Goal: Task Accomplishment & Management: Manage account settings

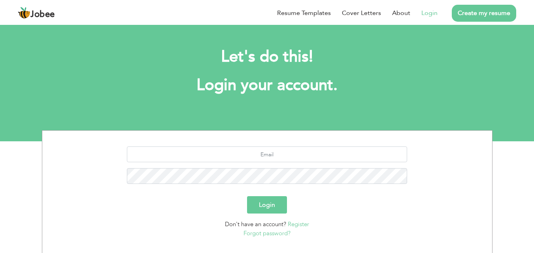
click at [366, 143] on section "Login Don't have an account? Register Forgot password?" at bounding box center [267, 191] width 438 height 120
click at [367, 148] on input "text" at bounding box center [267, 155] width 280 height 16
type input "nomankhalidnk2001@gmail.com"
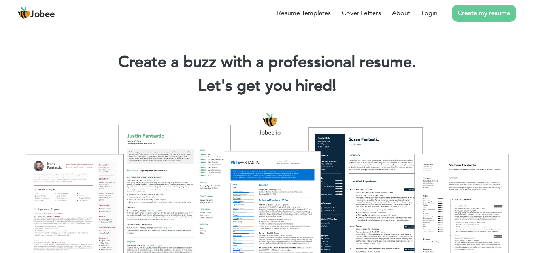
scroll to position [32, 0]
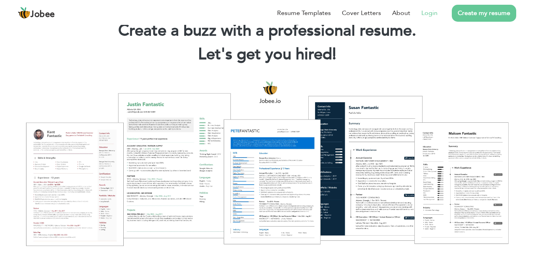
click at [433, 10] on link "Login" at bounding box center [429, 12] width 16 height 9
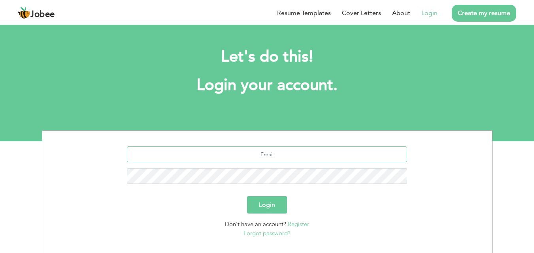
click at [328, 154] on input "text" at bounding box center [267, 155] width 280 height 16
type input "[EMAIL_ADDRESS][DOMAIN_NAME]"
click at [265, 204] on button "Login" at bounding box center [267, 204] width 40 height 17
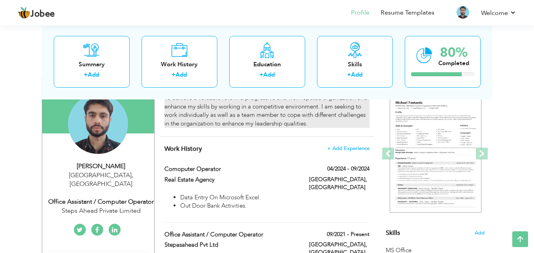
scroll to position [75, 0]
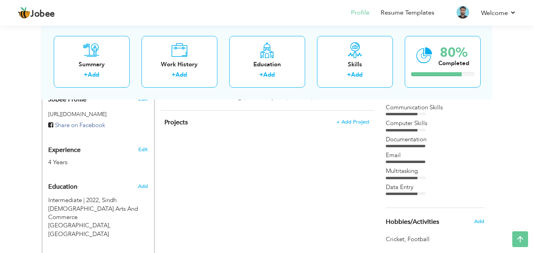
click at [249, 186] on div "CV Import Profile Strength 0% Select an Item from right menu Work History * Job…" at bounding box center [267, 120] width 225 height 475
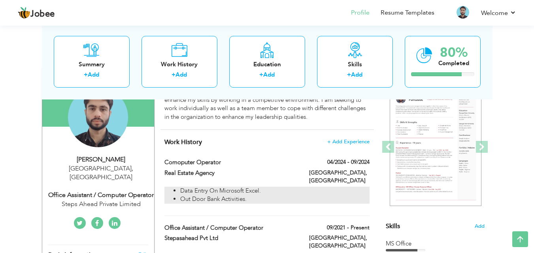
scroll to position [81, 0]
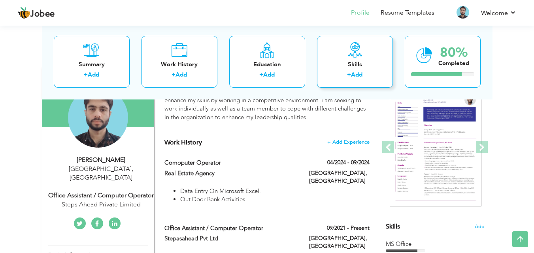
click at [349, 47] on icon at bounding box center [355, 50] width 16 height 16
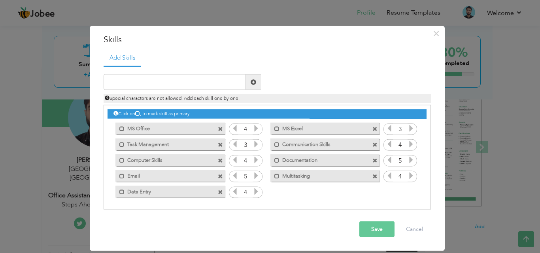
click at [540, 111] on div "× Skills Add Skills Duplicate entry Mark as primary skill. 4 3 3" at bounding box center [270, 126] width 540 height 253
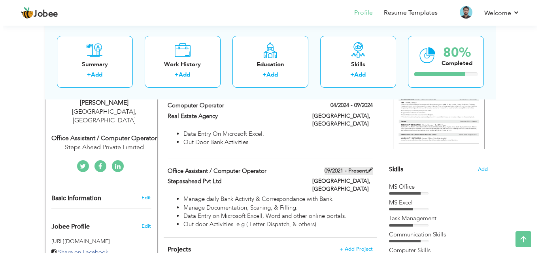
scroll to position [139, 0]
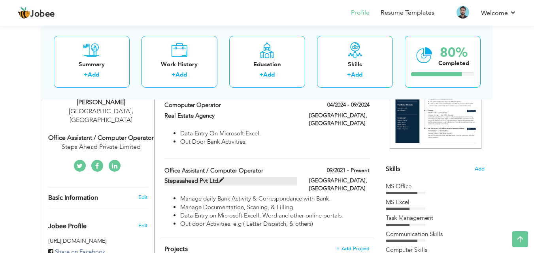
click at [220, 178] on span at bounding box center [221, 181] width 6 height 6
type input "Office Assistant / Computer Operator"
type input "Stepasahead Pvt Ltd"
type input "09/2021"
type input "Pakistan"
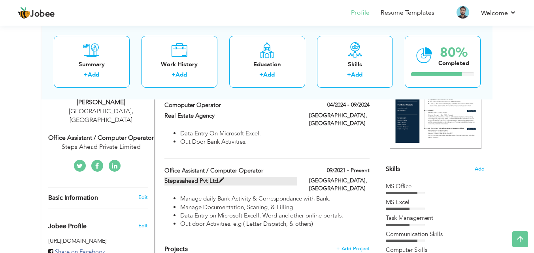
type input "Karachi"
checkbox input "true"
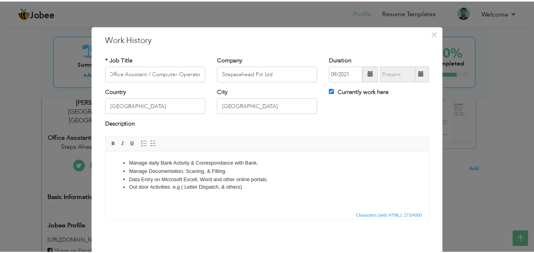
scroll to position [0, 0]
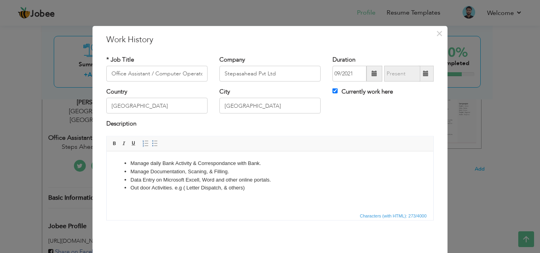
click at [461, 197] on div "× Work History * Job Title Office Assistant / Computer Operator Company Stepasa…" at bounding box center [270, 126] width 540 height 253
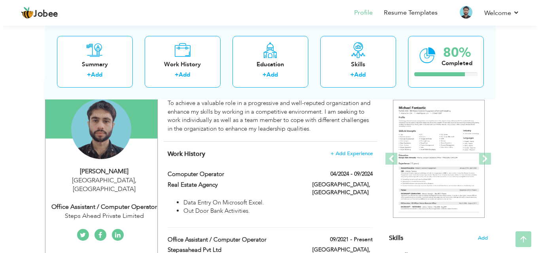
scroll to position [70, 0]
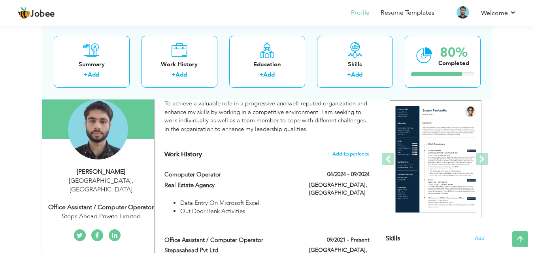
click at [138, 203] on div "Office Assistant / Computer Operator" at bounding box center [101, 207] width 106 height 9
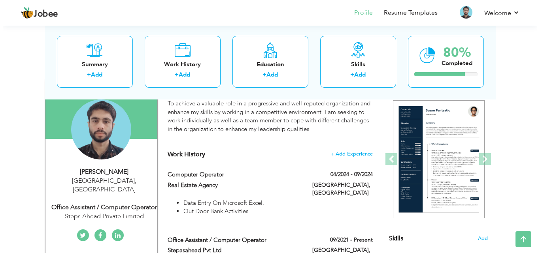
type input "Noman"
type input "Khalid"
type input "03497674266"
select select "number:166"
type input "Karachi"
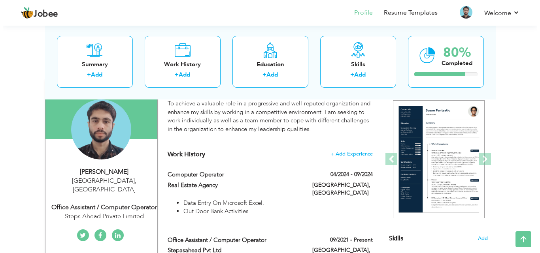
select select "number:6"
type input "Steps Ahead Private Limited"
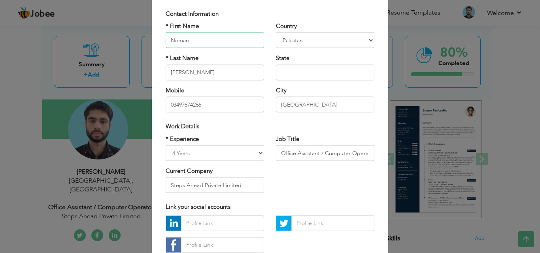
scroll to position [49, 0]
click at [321, 150] on input "Office Assistant / Computer Operator" at bounding box center [325, 154] width 98 height 16
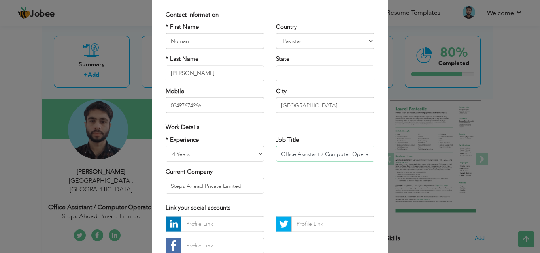
click at [321, 150] on input "Office Assistant / Computer Operator" at bounding box center [325, 154] width 98 height 16
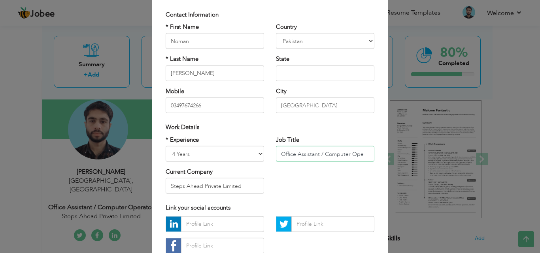
scroll to position [0, 0]
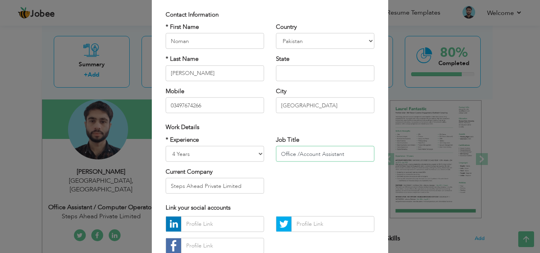
type input "Office /Account Assistant"
click at [333, 181] on div "* Experience Entry Level Less than 1 Year 1 Year 2 Years 3 Years 4 Years 5 Year…" at bounding box center [270, 168] width 221 height 64
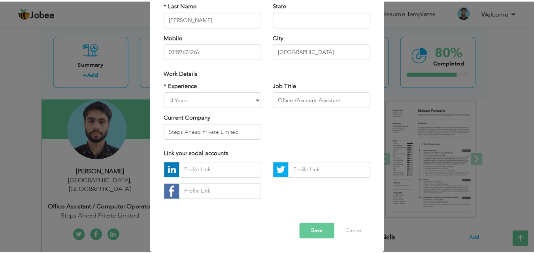
scroll to position [102, 0]
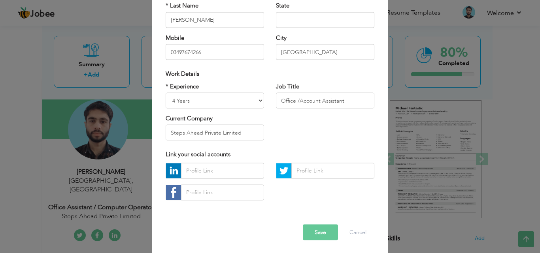
click at [320, 235] on button "Save" at bounding box center [320, 233] width 35 height 16
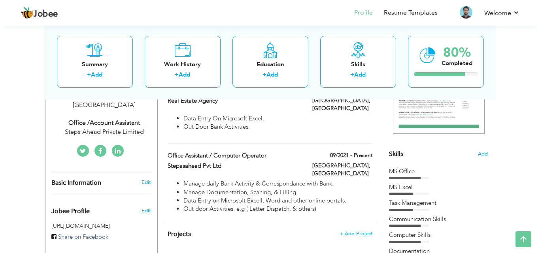
scroll to position [154, 0]
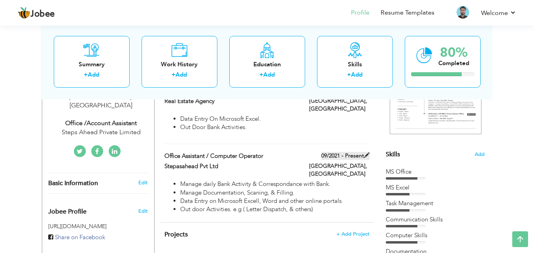
click at [355, 152] on label "09/2021 - Present" at bounding box center [345, 156] width 48 height 8
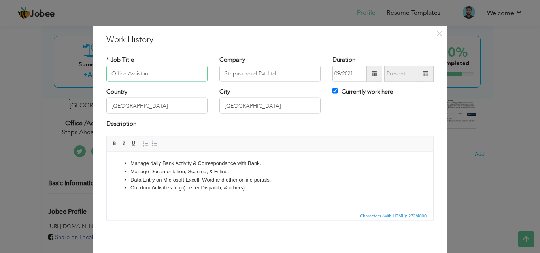
scroll to position [0, 0]
type input "Office /Account Assistant"
click at [333, 91] on input "Currently work here" at bounding box center [334, 91] width 5 height 5
checkbox input "true"
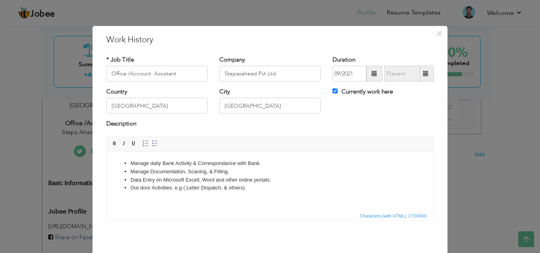
click at [470, 158] on div "× Work History * Job Title Office /Account Assistant Company Stepasahead Pvt Lt…" at bounding box center [270, 126] width 540 height 253
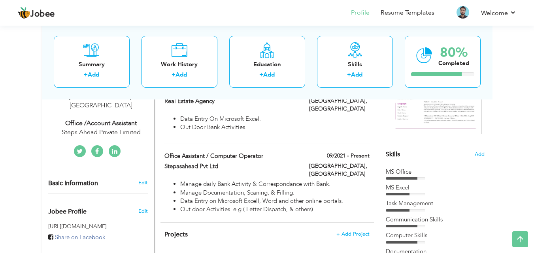
click at [266, 144] on div "Work History + Add Experience Comoputer Operator 04/2024 - 09/2024 Comoputer Op…" at bounding box center [266, 140] width 213 height 164
click at [265, 153] on span at bounding box center [266, 156] width 6 height 6
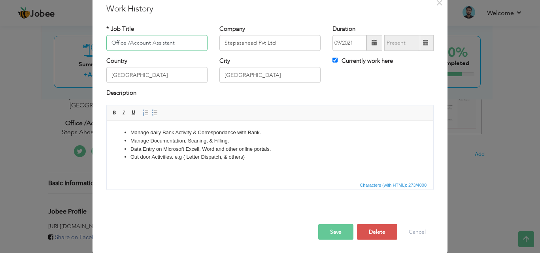
scroll to position [31, 0]
type input "Office /Account Assistant"
click at [332, 231] on button "Save" at bounding box center [335, 232] width 35 height 16
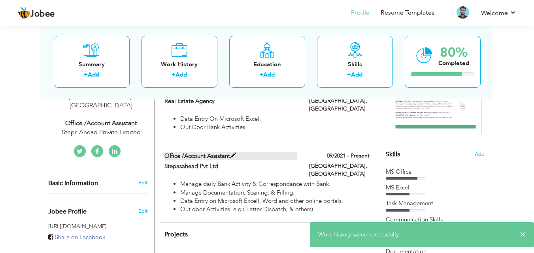
click at [232, 153] on span at bounding box center [233, 156] width 6 height 6
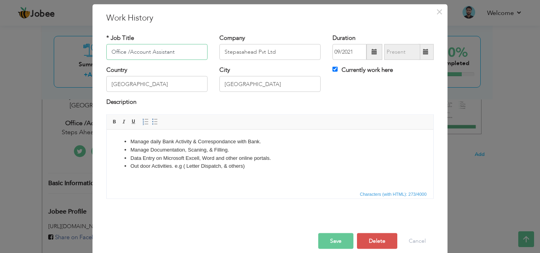
scroll to position [23, 0]
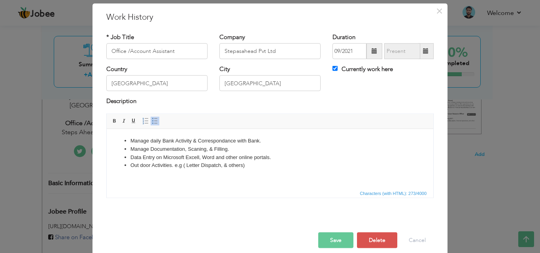
click at [146, 176] on html "Manage daily Bank Activity & Correspondance with Bank. Manage Documentation, Sc…" at bounding box center [270, 153] width 327 height 49
click at [247, 177] on html "Manage daily Bank Activity & Correspondance with Bank. Manage Documentation, Sc…" at bounding box center [270, 153] width 327 height 49
click at [153, 122] on span at bounding box center [155, 121] width 6 height 6
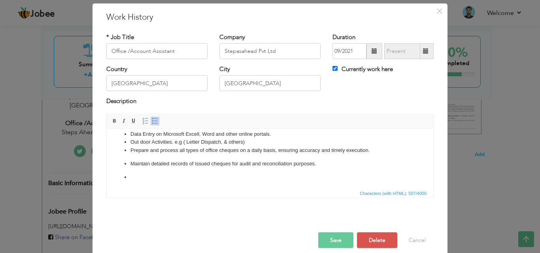
scroll to position [11, 0]
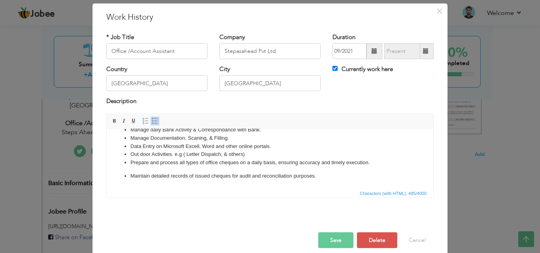
click at [335, 244] on button "Save" at bounding box center [335, 240] width 35 height 16
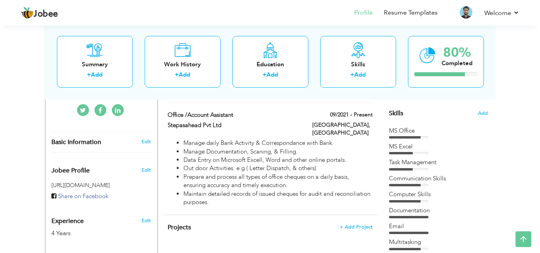
scroll to position [195, 0]
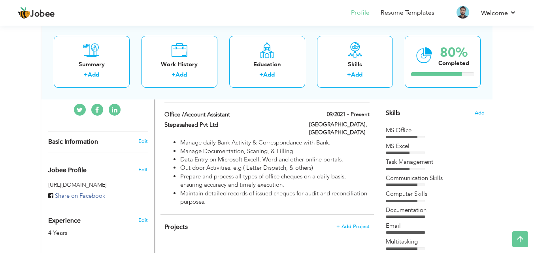
click at [338, 156] on li "Data Entry on Microsoft Excell, Word and other online portals." at bounding box center [274, 160] width 189 height 8
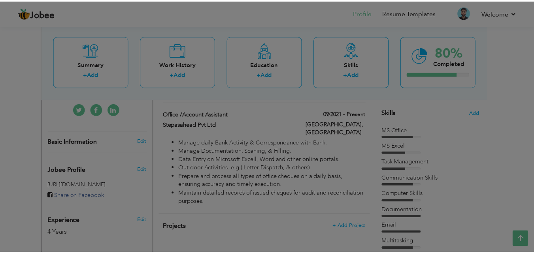
scroll to position [0, 0]
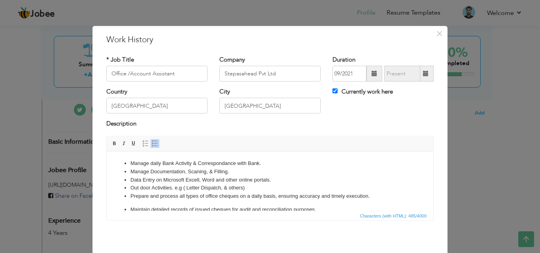
click at [498, 144] on div "× Work History * Job Title Office /Account Assistant Company Stepasahead Pvt Lt…" at bounding box center [270, 126] width 540 height 253
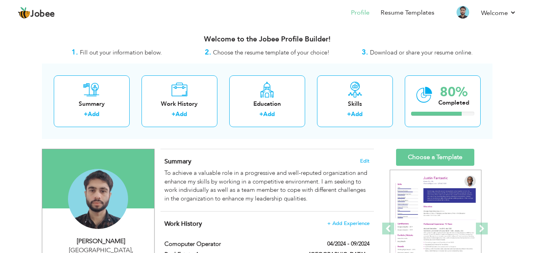
click at [525, 15] on header "Jobee Profile Resume Templates Resume Templates Cover Letters About My Resume W…" at bounding box center [267, 13] width 534 height 26
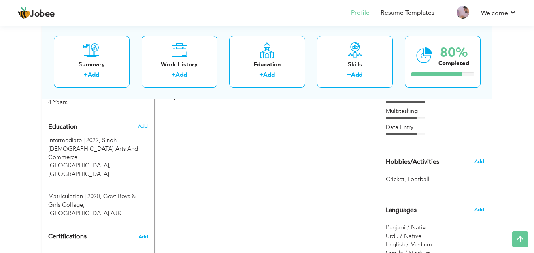
scroll to position [314, 0]
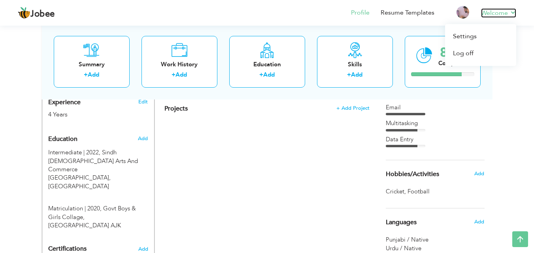
click at [495, 11] on link "Welcome" at bounding box center [498, 12] width 35 height 9
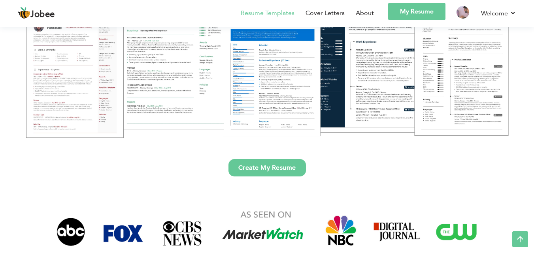
scroll to position [139, 0]
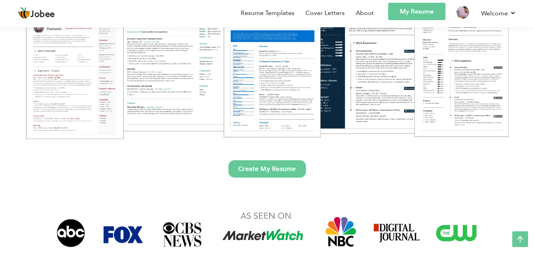
click at [390, 12] on link "My Resume" at bounding box center [416, 11] width 57 height 17
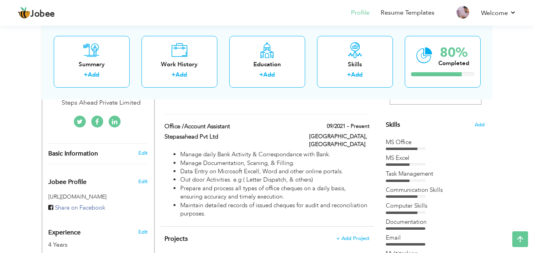
scroll to position [185, 0]
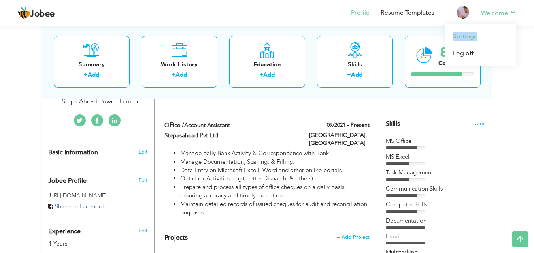
drag, startPoint x: 510, startPoint y: 7, endPoint x: 481, endPoint y: 34, distance: 40.3
click at [481, 24] on li "Welcome Settings Log off" at bounding box center [493, 13] width 46 height 21
click at [481, 34] on link "Settings" at bounding box center [480, 36] width 71 height 17
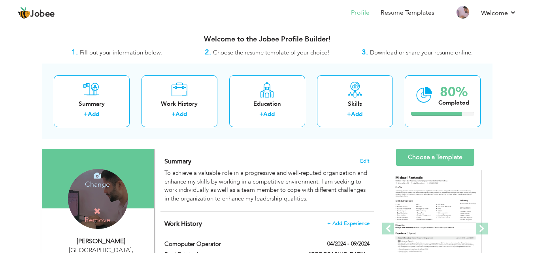
click at [101, 185] on h4 "Change" at bounding box center [97, 179] width 57 height 19
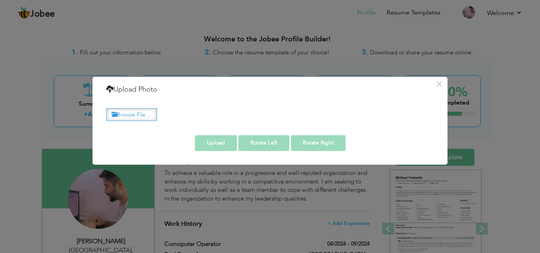
click at [146, 113] on label "Browse File ..." at bounding box center [131, 115] width 51 height 12
click at [0, 0] on input "Browse File ..." at bounding box center [0, 0] width 0 height 0
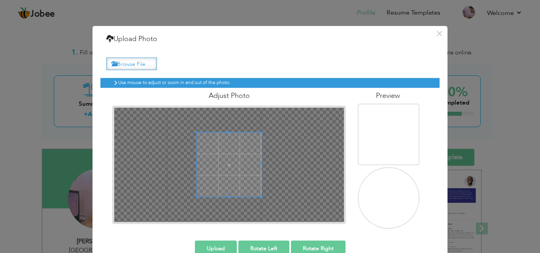
click at [135, 60] on label "Browse File ..." at bounding box center [131, 64] width 51 height 12
click at [0, 0] on input "Browse File ..." at bounding box center [0, 0] width 0 height 0
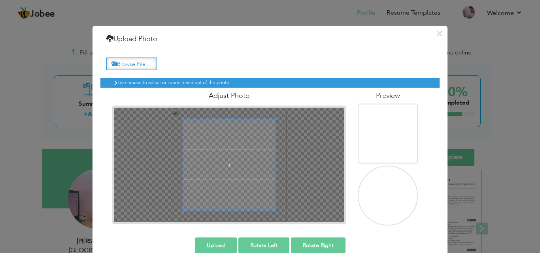
click at [143, 67] on label "Browse File ..." at bounding box center [131, 64] width 51 height 12
click at [0, 0] on input "Browse File ..." at bounding box center [0, 0] width 0 height 0
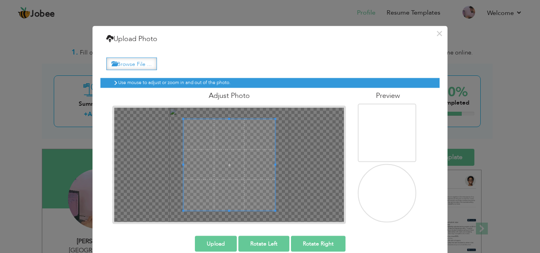
click at [138, 58] on label "Browse File ..." at bounding box center [131, 64] width 51 height 12
click at [0, 0] on input "Browse File ..." at bounding box center [0, 0] width 0 height 0
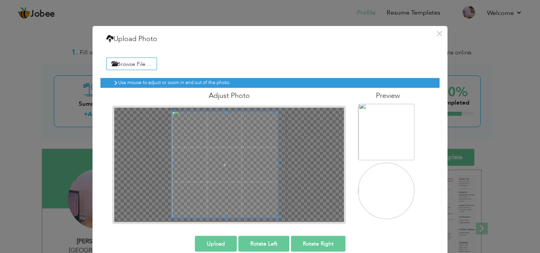
click at [167, 168] on div at bounding box center [229, 165] width 230 height 115
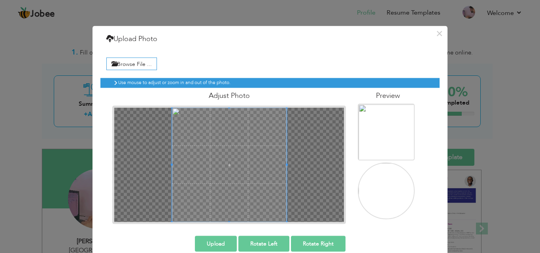
click at [295, 181] on div at bounding box center [229, 165] width 230 height 115
click at [308, 241] on div "× Upload Photo Browse File ... Adjust Photo Preview Upload Rotate Left" at bounding box center [269, 146] width 355 height 240
click at [302, 195] on div at bounding box center [229, 165] width 230 height 115
click at [235, 173] on span at bounding box center [229, 165] width 115 height 115
click at [208, 244] on button "Upload" at bounding box center [216, 244] width 42 height 16
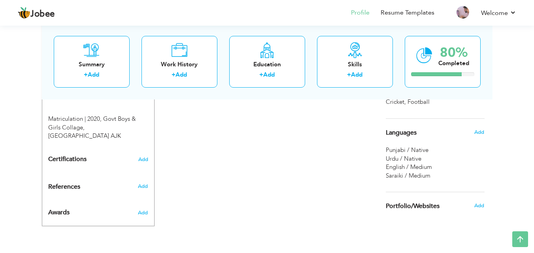
scroll to position [404, 0]
click at [490, 13] on link "Welcome" at bounding box center [498, 12] width 35 height 9
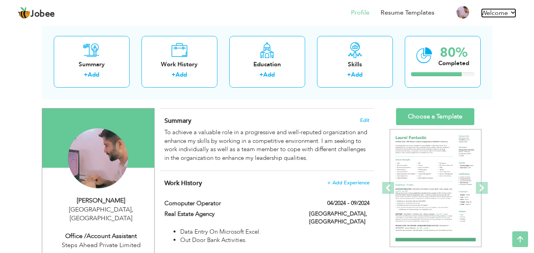
scroll to position [0, 0]
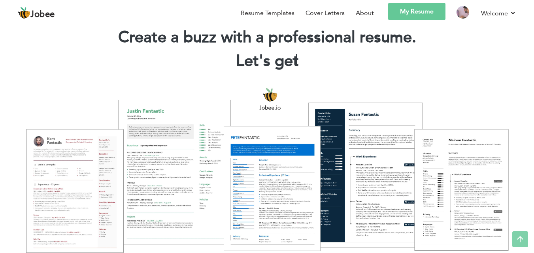
scroll to position [23, 0]
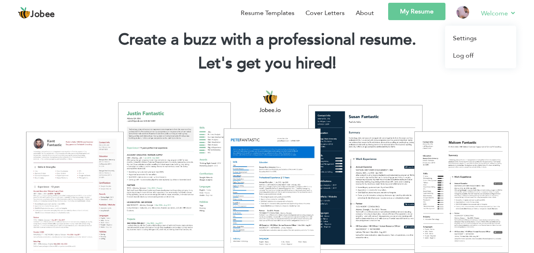
click at [495, 13] on link "Welcome" at bounding box center [498, 13] width 35 height 10
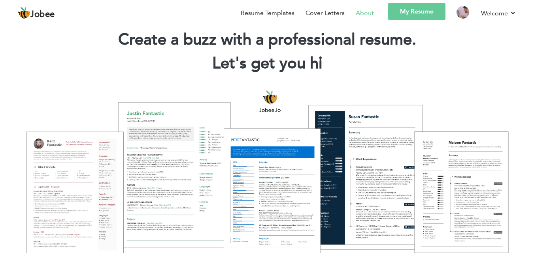
click at [364, 13] on link "About" at bounding box center [365, 12] width 18 height 9
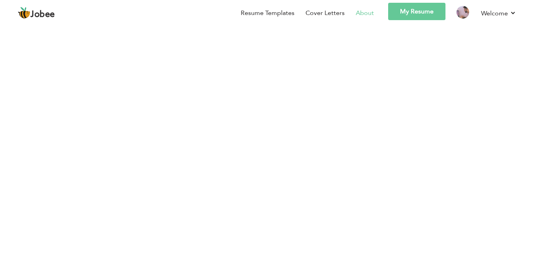
click at [368, 106] on img at bounding box center [267, 254] width 384 height 384
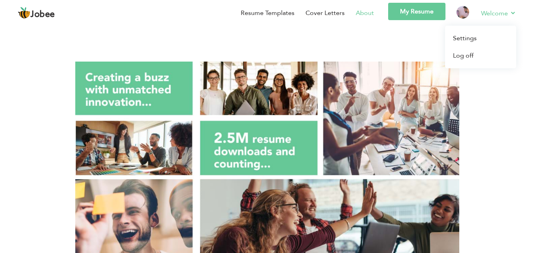
click at [501, 12] on link "Welcome" at bounding box center [498, 13] width 35 height 10
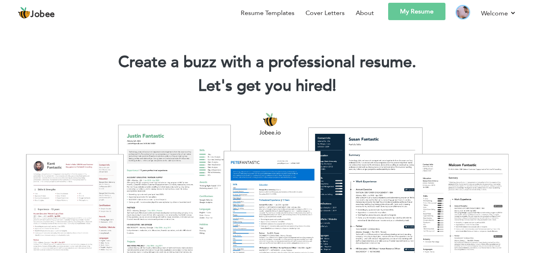
drag, startPoint x: 451, startPoint y: 15, endPoint x: 464, endPoint y: 14, distance: 12.7
click at [464, 14] on li at bounding box center [457, 14] width 25 height 23
click at [464, 14] on img at bounding box center [463, 12] width 13 height 13
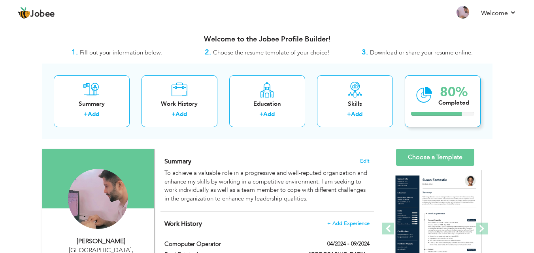
click at [445, 93] on div "80%" at bounding box center [453, 92] width 31 height 13
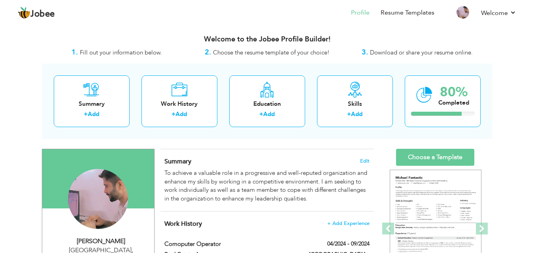
click at [431, 50] on span "Download or share your resume online." at bounding box center [421, 53] width 103 height 8
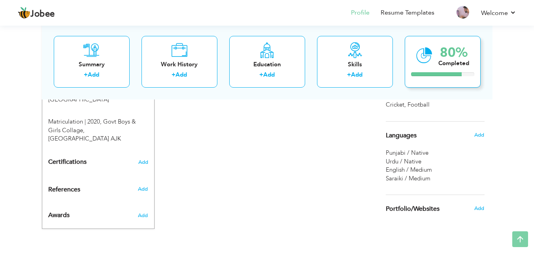
scroll to position [404, 0]
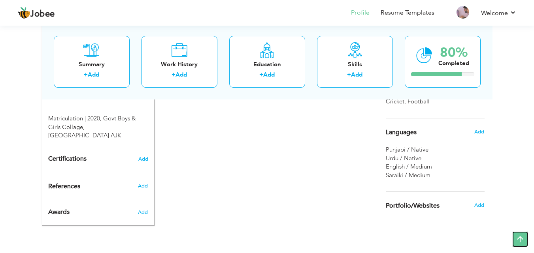
click at [520, 235] on icon at bounding box center [520, 240] width 16 height 16
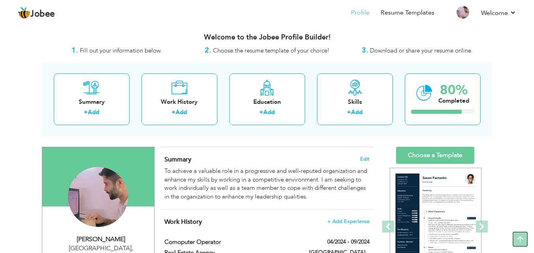
scroll to position [0, 0]
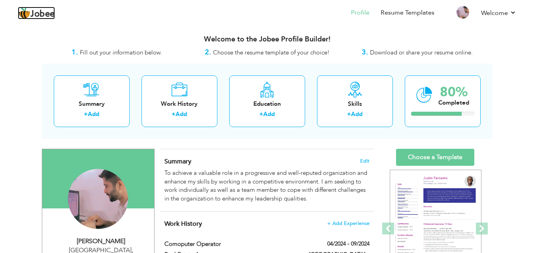
click at [41, 13] on span "Jobee" at bounding box center [42, 14] width 25 height 9
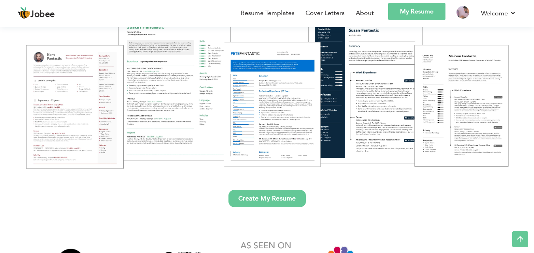
scroll to position [109, 0]
click at [33, 11] on span "Jobee" at bounding box center [42, 14] width 25 height 9
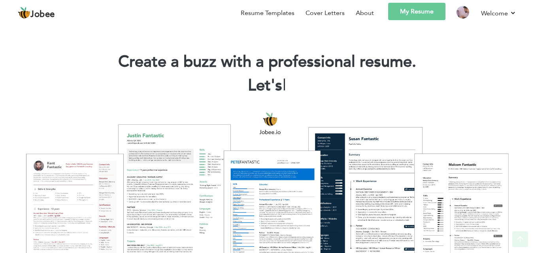
scroll to position [0, 0]
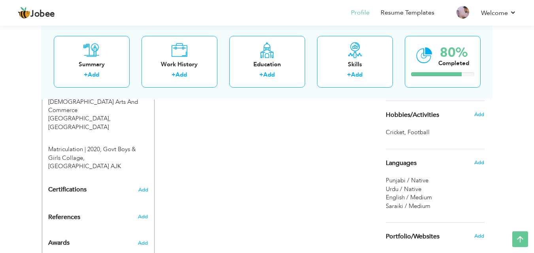
scroll to position [404, 0]
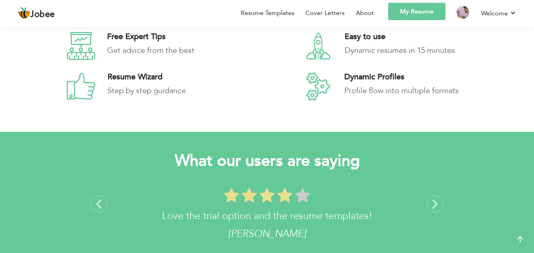
scroll to position [1086, 0]
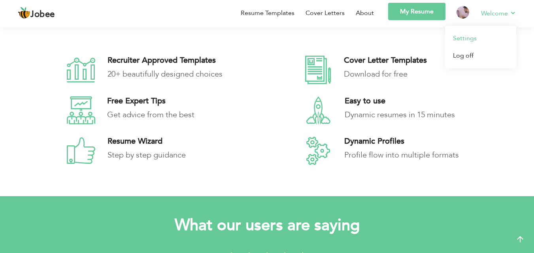
click at [463, 34] on link "Settings" at bounding box center [480, 38] width 71 height 17
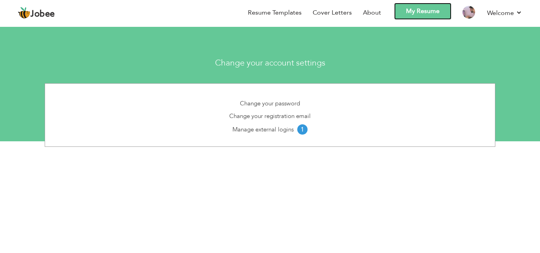
click at [431, 9] on link "My Resume" at bounding box center [422, 11] width 57 height 17
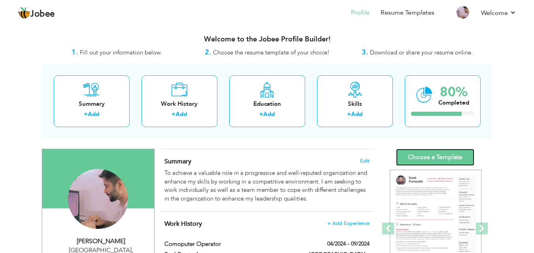
click at [449, 160] on link "Choose a Template" at bounding box center [435, 157] width 78 height 17
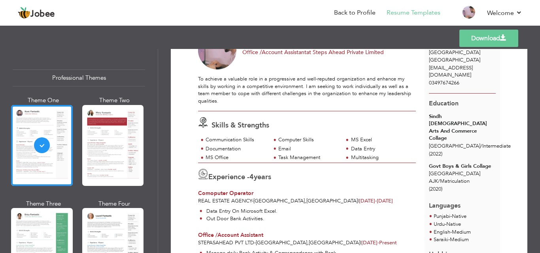
scroll to position [38, 0]
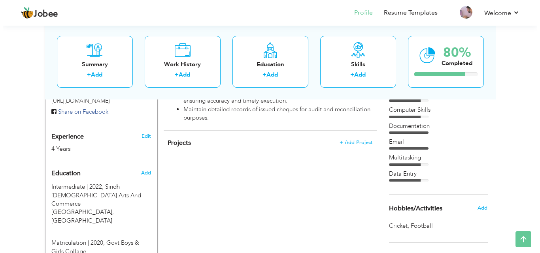
scroll to position [324, 0]
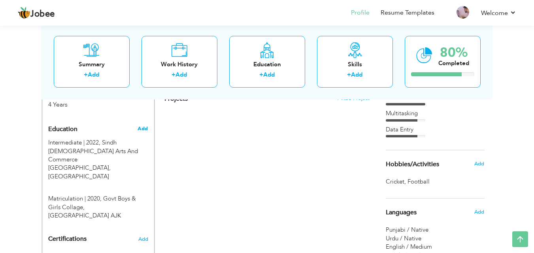
click at [146, 125] on span "Add" at bounding box center [143, 128] width 10 height 7
radio input "true"
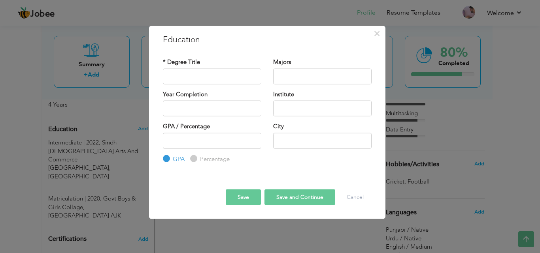
click at [256, 242] on div "× Education * Degree Title Majors Year Completion Institute GPA" at bounding box center [270, 126] width 540 height 253
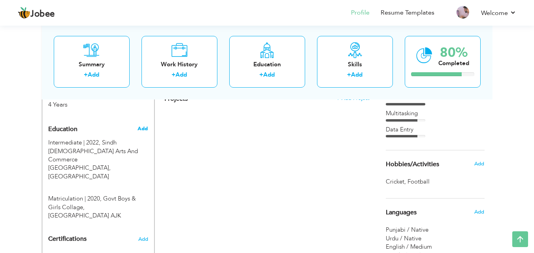
click at [145, 125] on span "Add" at bounding box center [143, 128] width 10 height 7
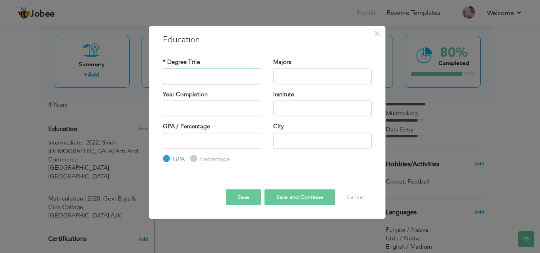
click at [219, 81] on input "text" at bounding box center [212, 76] width 98 height 16
type input "Ga"
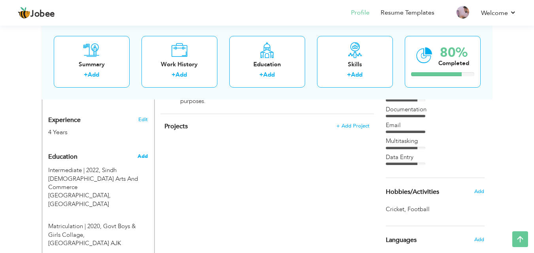
click at [145, 153] on span "Add" at bounding box center [143, 156] width 10 height 7
radio input "true"
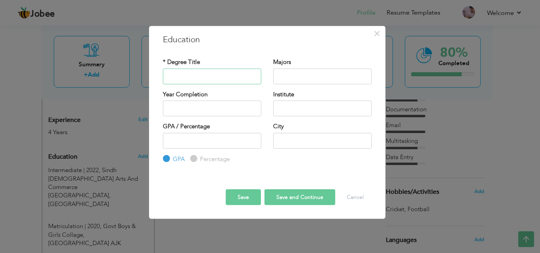
click at [220, 77] on input "text" at bounding box center [212, 76] width 98 height 16
type input "Graduction"
click at [319, 82] on input "text" at bounding box center [322, 76] width 98 height 16
type input "2025"
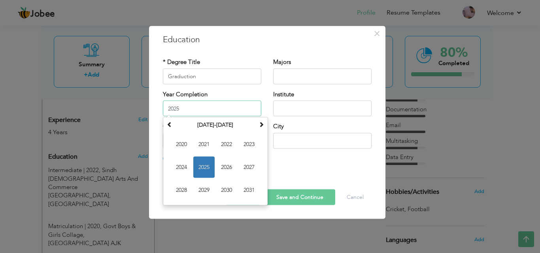
click at [231, 110] on input "2025" at bounding box center [212, 109] width 98 height 16
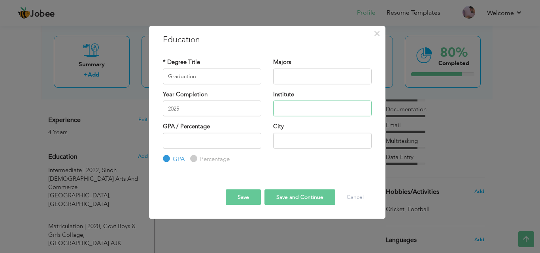
click at [299, 113] on input "text" at bounding box center [322, 109] width 98 height 16
click at [226, 140] on input "number" at bounding box center [212, 141] width 98 height 16
click at [305, 144] on input "text" at bounding box center [322, 141] width 98 height 16
type input "[GEOGRAPHIC_DATA]"
click at [295, 75] on input "text" at bounding box center [322, 76] width 98 height 16
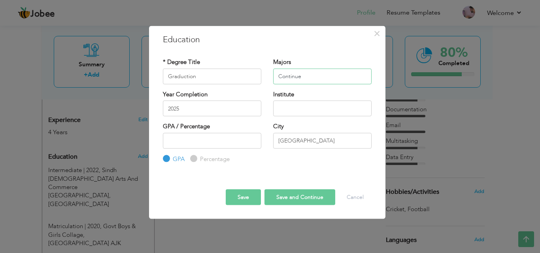
type input "Continue"
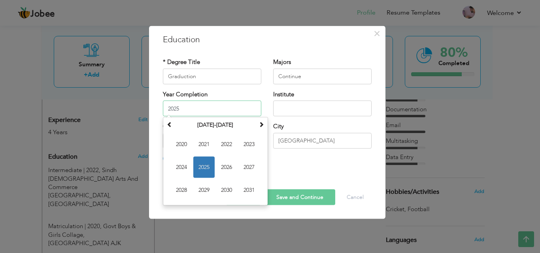
click at [241, 110] on input "2025" at bounding box center [212, 109] width 98 height 16
type input "2"
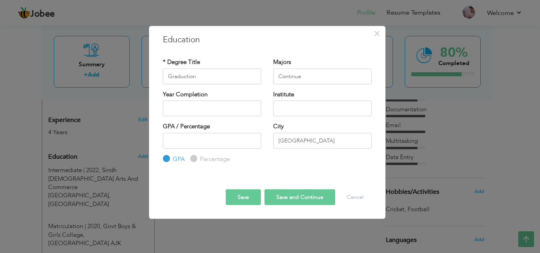
click at [232, 89] on div "* Degree Title Graduction" at bounding box center [212, 74] width 110 height 32
click at [283, 200] on button "Save and Continue" at bounding box center [299, 198] width 71 height 16
click at [192, 247] on div "× Education * Degree Title Majors Year Completion Institute GPA" at bounding box center [270, 126] width 540 height 253
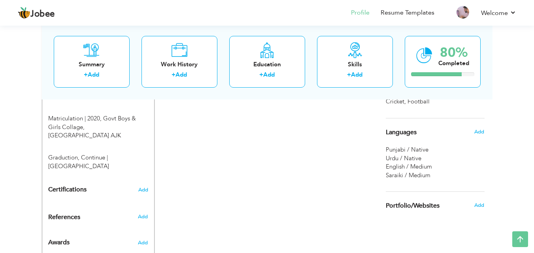
scroll to position [404, 0]
click at [417, 9] on link "Resume Templates" at bounding box center [408, 12] width 54 height 9
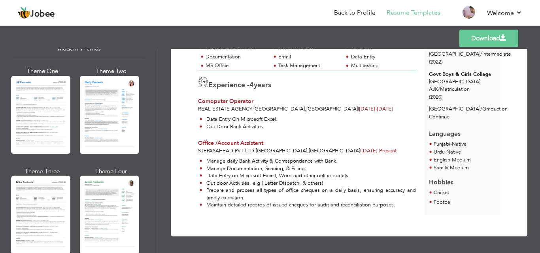
scroll to position [374, 0]
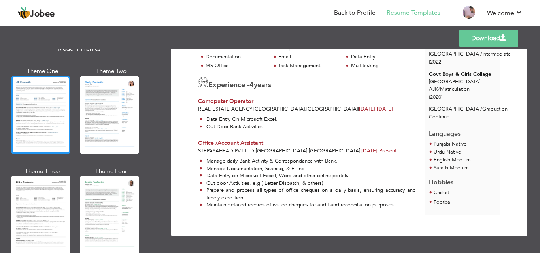
click at [46, 118] on div at bounding box center [40, 115] width 59 height 78
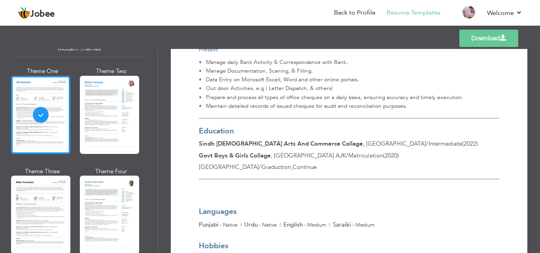
scroll to position [245, 0]
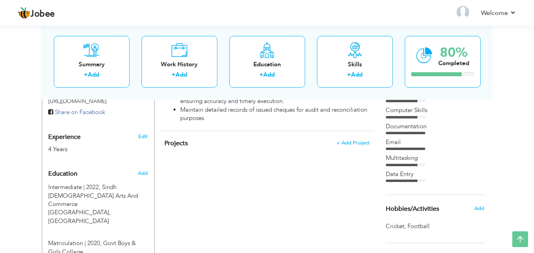
scroll to position [295, 0]
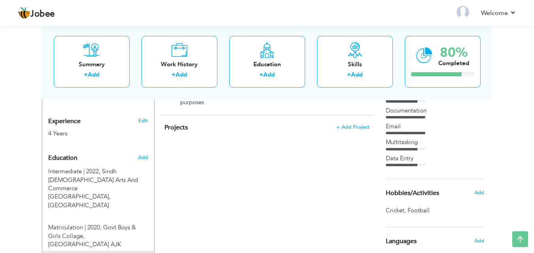
type input "Graduction"
type input "Continue"
type input "[GEOGRAPHIC_DATA]"
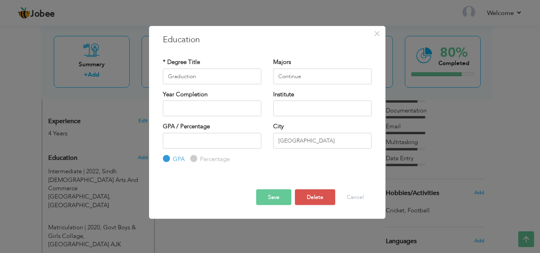
click at [323, 100] on div "Institute" at bounding box center [322, 103] width 98 height 26
click at [323, 102] on input "text" at bounding box center [322, 109] width 98 height 16
type input "Karachi Uni"
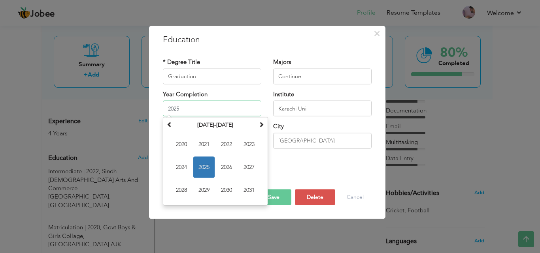
click at [229, 110] on input "2025" at bounding box center [212, 109] width 98 height 16
type input "2"
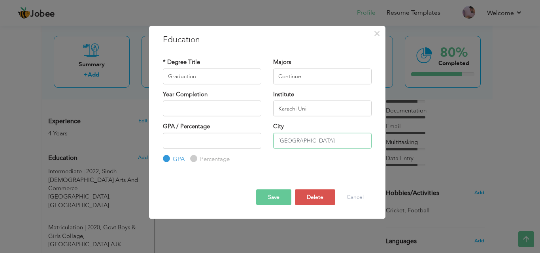
click at [278, 147] on input "[GEOGRAPHIC_DATA]" at bounding box center [322, 141] width 98 height 16
click at [280, 162] on div "GPA / Percentage GPA Percentage City" at bounding box center [267, 143] width 221 height 41
click at [278, 197] on button "Save" at bounding box center [273, 198] width 35 height 16
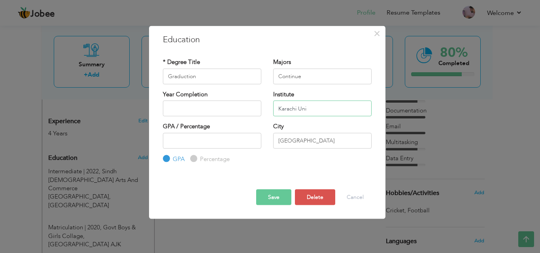
click at [323, 113] on input "Karachi Uni" at bounding box center [322, 109] width 98 height 16
click at [314, 111] on input "Karachi Univeristy" at bounding box center [322, 109] width 98 height 16
type input "[GEOGRAPHIC_DATA]"
click at [279, 191] on button "Save" at bounding box center [273, 198] width 35 height 16
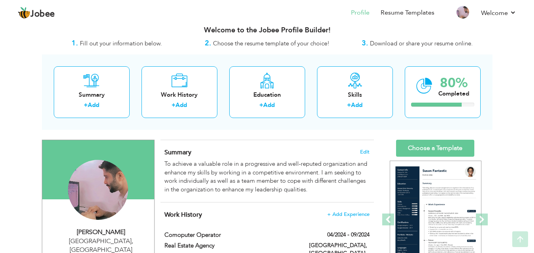
scroll to position [0, 0]
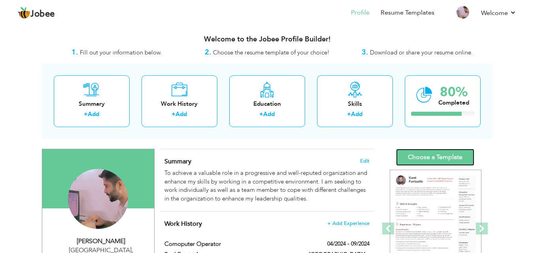
click at [440, 155] on link "Choose a Template" at bounding box center [435, 157] width 78 height 17
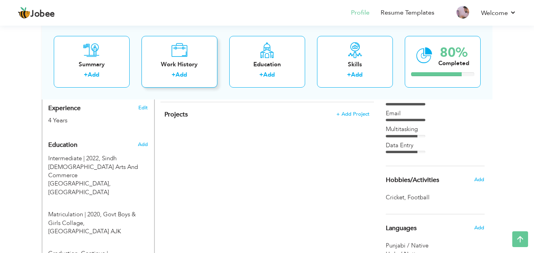
scroll to position [308, 0]
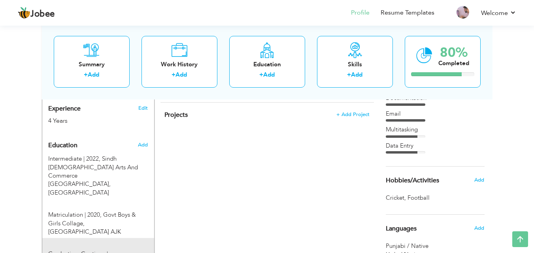
type input "Graduction"
type input "Continue"
type input "[GEOGRAPHIC_DATA]"
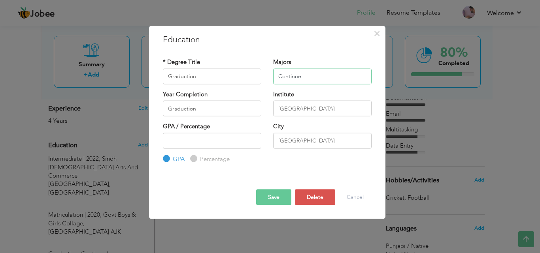
click at [331, 79] on input "Continue" at bounding box center [322, 76] width 98 height 16
type input "C"
type input "b"
type input "BA"
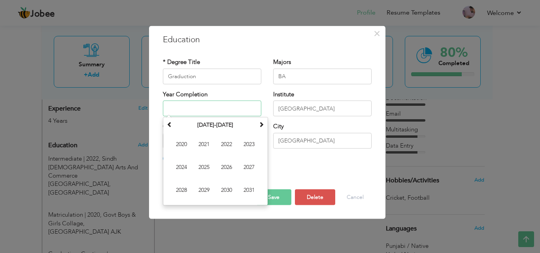
click at [222, 110] on input "text" at bounding box center [212, 109] width 98 height 16
click at [308, 175] on div "Save Save and Continue Delete Cancel" at bounding box center [267, 191] width 221 height 42
click at [220, 111] on input "2025" at bounding box center [212, 109] width 98 height 16
click at [256, 173] on span "2027" at bounding box center [248, 167] width 21 height 21
type input "2027"
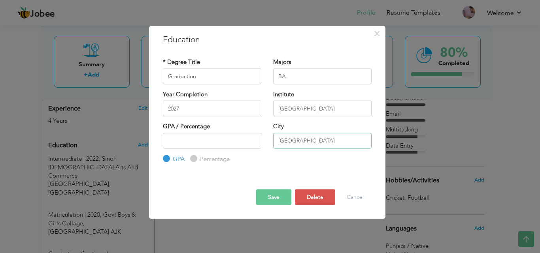
click at [281, 147] on input "[GEOGRAPHIC_DATA]" at bounding box center [322, 141] width 98 height 16
click at [282, 164] on div "Education with same "Degree Level /Degree Title & Year Complition" already exis…" at bounding box center [267, 164] width 221 height 0
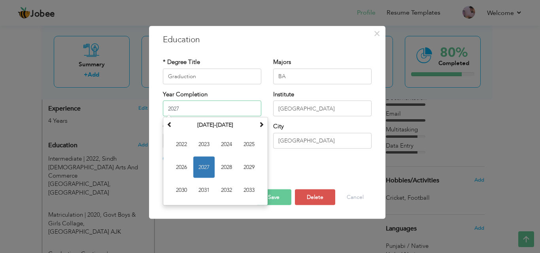
click at [216, 106] on input "2027" at bounding box center [212, 109] width 98 height 16
click at [305, 75] on input "BA" at bounding box center [322, 76] width 98 height 16
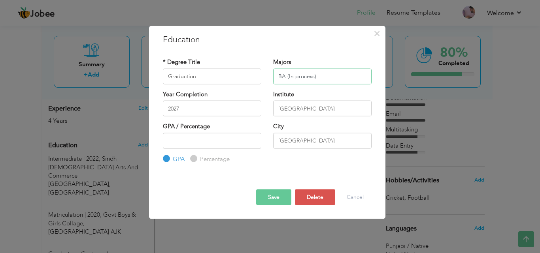
type input "BA (In process)"
click at [278, 198] on button "Save" at bounding box center [273, 198] width 35 height 16
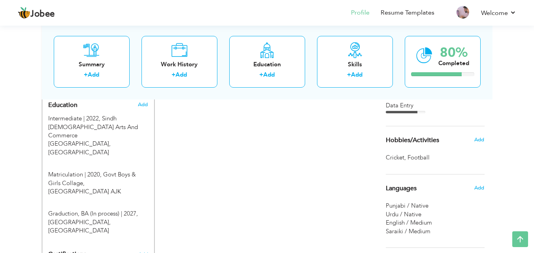
scroll to position [404, 0]
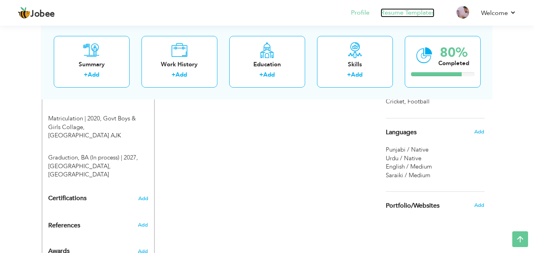
click at [417, 16] on link "Resume Templates" at bounding box center [408, 12] width 54 height 9
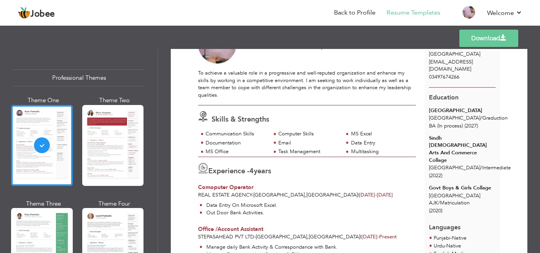
scroll to position [135, 0]
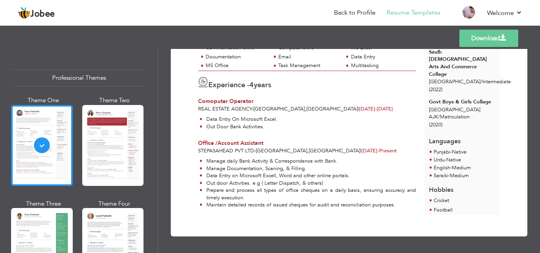
click at [505, 231] on div "Download [PERSON_NAME] Office /Account Assistant at Steps Ahead Private Limited…" at bounding box center [349, 76] width 357 height 321
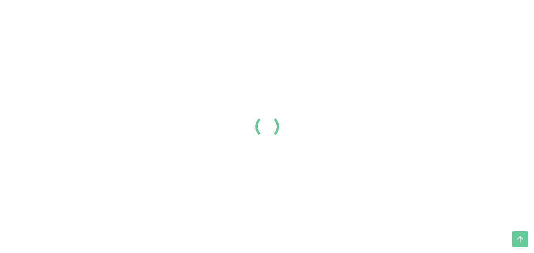
scroll to position [863, 0]
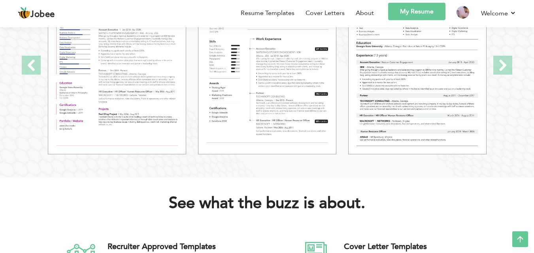
click at [419, 14] on link "My Resume" at bounding box center [416, 11] width 57 height 17
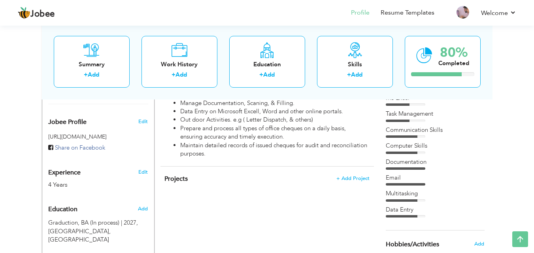
scroll to position [244, 0]
click at [353, 194] on div "CV Import Profile Strength 0% Select an Item from right menu Work History * Job…" at bounding box center [267, 143] width 225 height 477
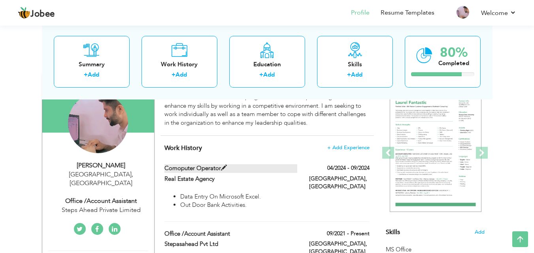
scroll to position [76, 0]
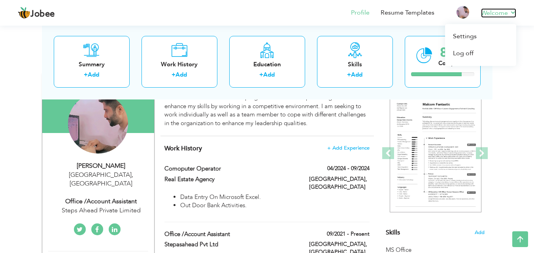
click at [501, 11] on link "Welcome" at bounding box center [498, 12] width 35 height 9
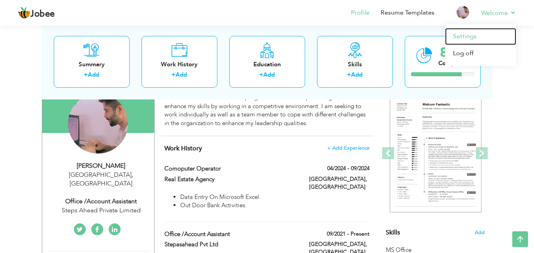
click at [478, 40] on link "Settings" at bounding box center [480, 36] width 71 height 17
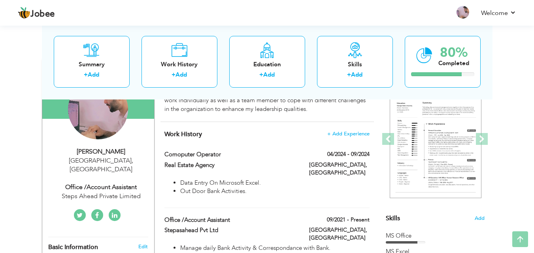
scroll to position [90, 0]
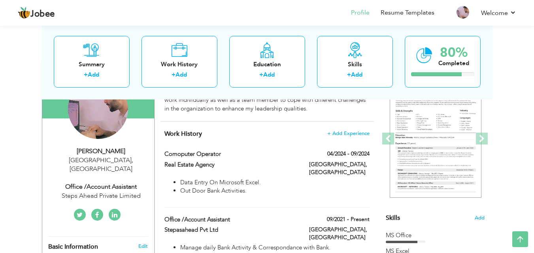
click at [182, 133] on span "Work History" at bounding box center [183, 134] width 38 height 9
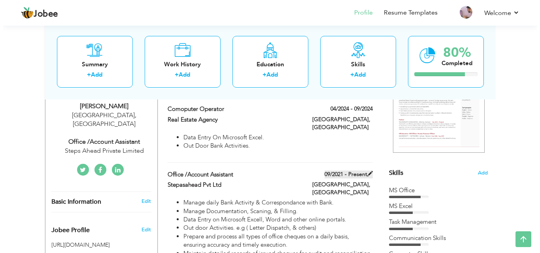
scroll to position [135, 0]
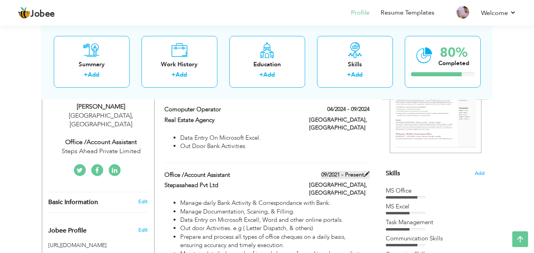
click at [367, 172] on span at bounding box center [367, 175] width 6 height 6
type input "Office /Account Assistant"
type input "Stepasahead Pvt Ltd"
type input "09/2021"
type input "[GEOGRAPHIC_DATA]"
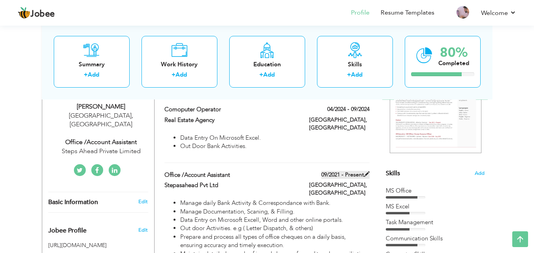
type input "[GEOGRAPHIC_DATA]"
checkbox input "true"
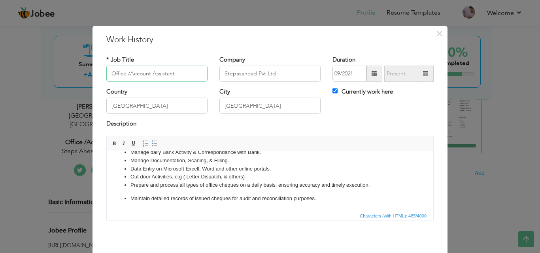
scroll to position [31, 0]
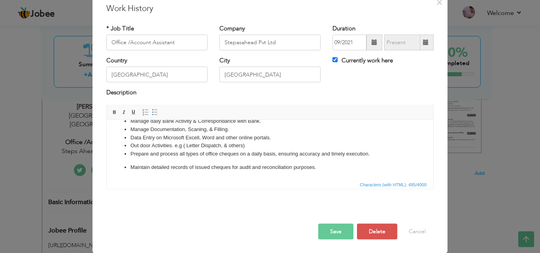
click at [476, 232] on div "× Work History * Job Title Office /Account Assistant Company Stepasahead Pvt Lt…" at bounding box center [270, 126] width 540 height 253
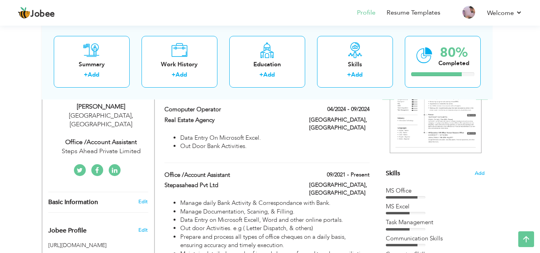
scroll to position [0, 0]
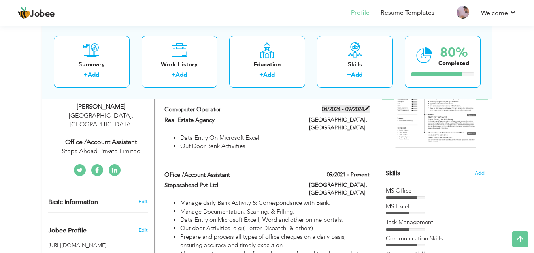
click at [367, 108] on span at bounding box center [367, 109] width 6 height 6
type input "Comoputer Operator"
type input "Real Estate Agency"
type input "04/2024"
type input "09/2024"
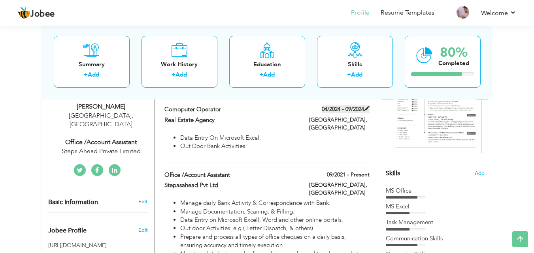
checkbox input "false"
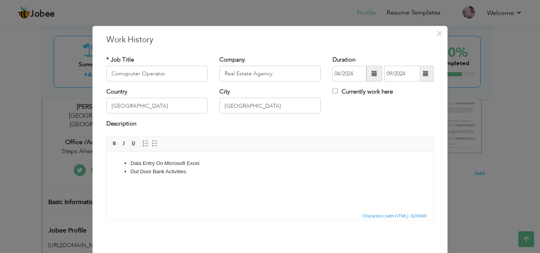
click at [519, 163] on div "× Work History * Job Title Comoputer Operator Company Real Estate Agency" at bounding box center [270, 126] width 540 height 253
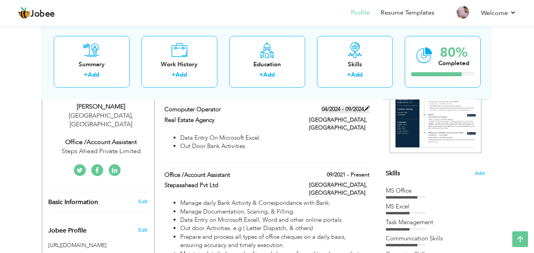
click at [368, 106] on span at bounding box center [367, 109] width 6 height 6
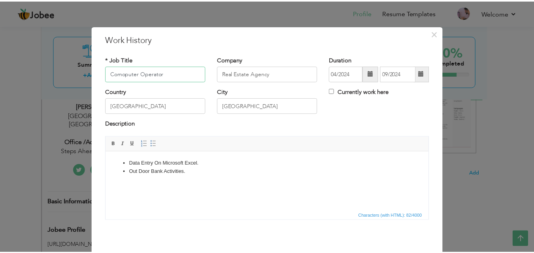
scroll to position [31, 0]
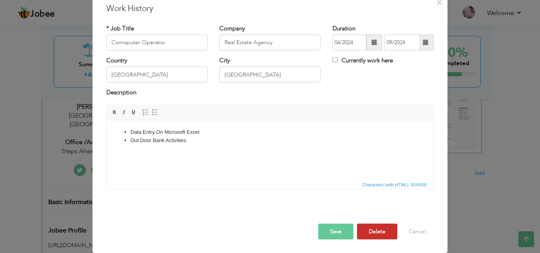
click at [367, 227] on button "Delete" at bounding box center [377, 232] width 40 height 16
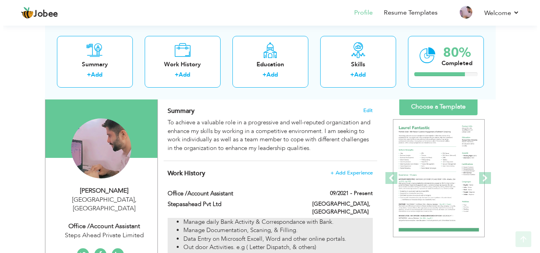
scroll to position [56, 0]
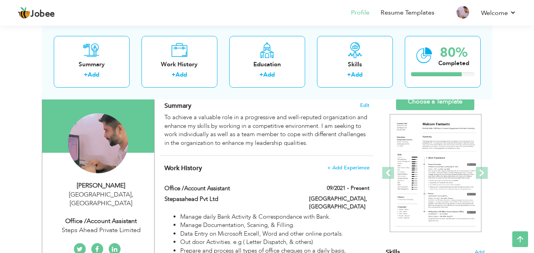
click at [339, 164] on div "Work History + Add Experience Office /Account Assistant 09/2021 - Present Offic…" at bounding box center [266, 222] width 213 height 133
click at [340, 168] on span "+ Add Experience" at bounding box center [348, 168] width 43 height 6
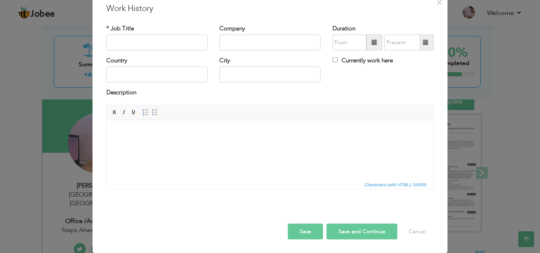
scroll to position [0, 0]
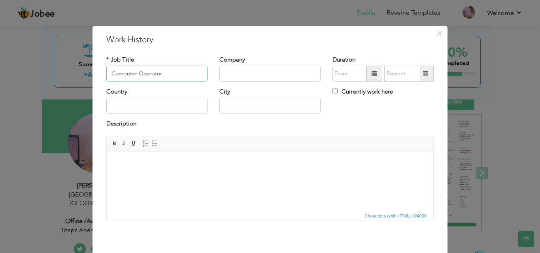
type input "Computer Operator"
click at [249, 74] on input "text" at bounding box center [269, 74] width 101 height 16
type input "Real Estate Agency"
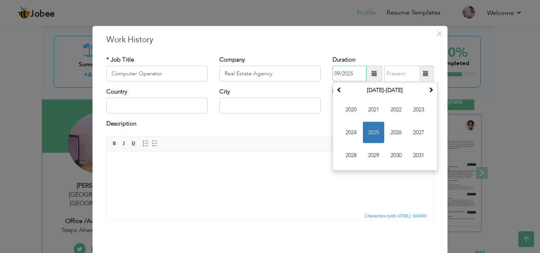
click at [351, 76] on input "09/2025" at bounding box center [349, 74] width 34 height 16
type input "0"
type input "04/2024"
click at [396, 75] on input "09/2025" at bounding box center [402, 74] width 36 height 16
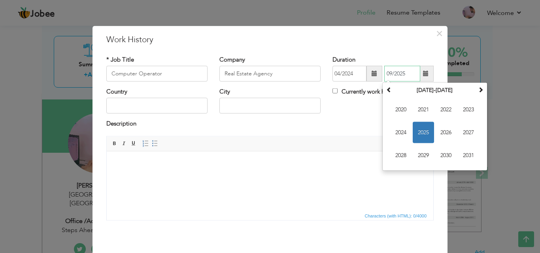
click at [402, 75] on input "09/2025" at bounding box center [402, 74] width 36 height 16
type input "0"
type input "09/2024"
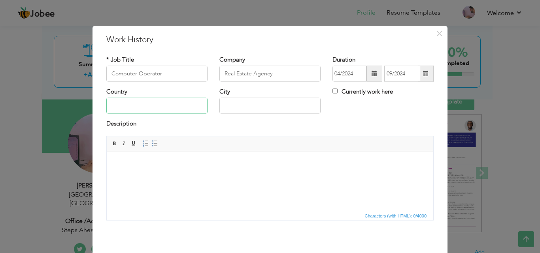
click at [128, 102] on input "text" at bounding box center [156, 106] width 101 height 16
type input "[GEOGRAPHIC_DATA]"
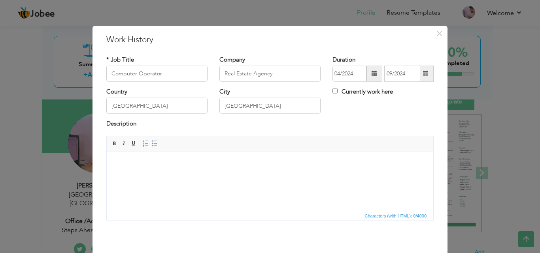
click at [271, 152] on html at bounding box center [270, 163] width 327 height 24
click at [152, 141] on span at bounding box center [155, 143] width 6 height 6
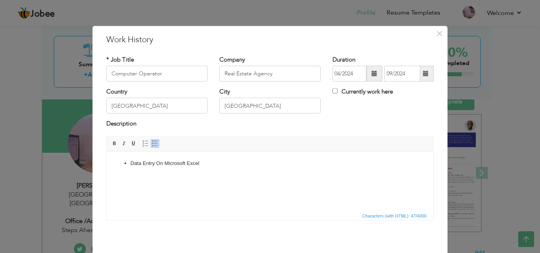
click at [153, 143] on span at bounding box center [155, 143] width 6 height 6
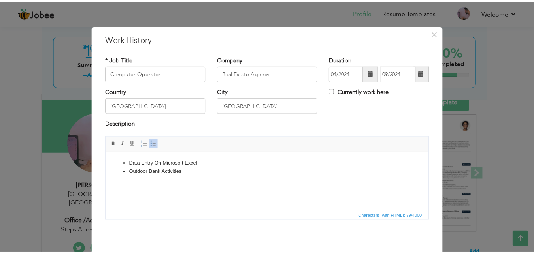
scroll to position [31, 0]
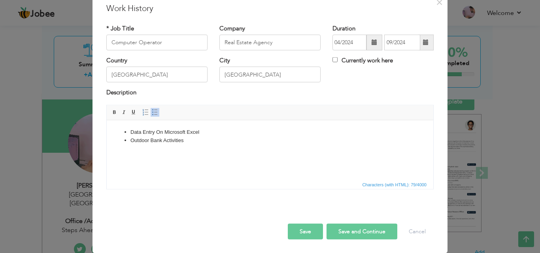
click at [301, 230] on button "Save" at bounding box center [305, 232] width 35 height 16
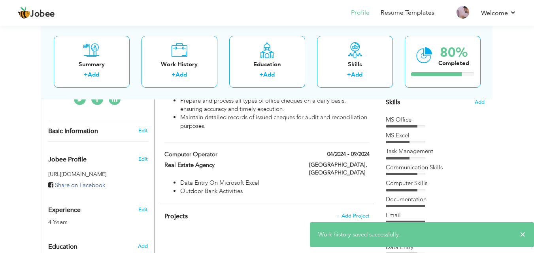
scroll to position [226, 0]
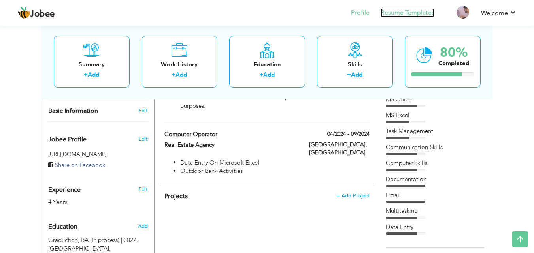
click at [405, 15] on link "Resume Templates" at bounding box center [408, 12] width 54 height 9
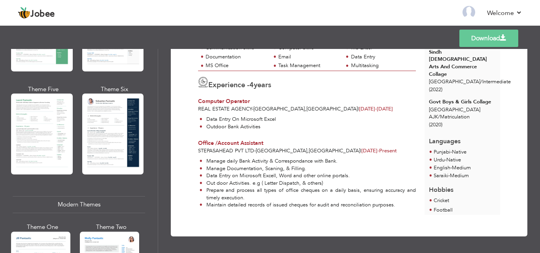
scroll to position [335, 0]
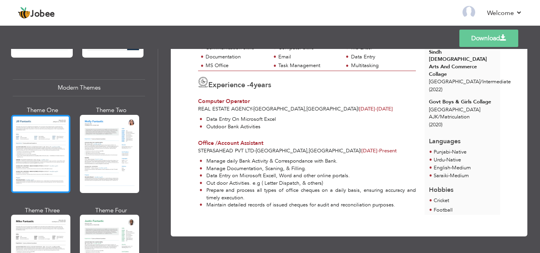
click at [36, 158] on div at bounding box center [40, 154] width 59 height 78
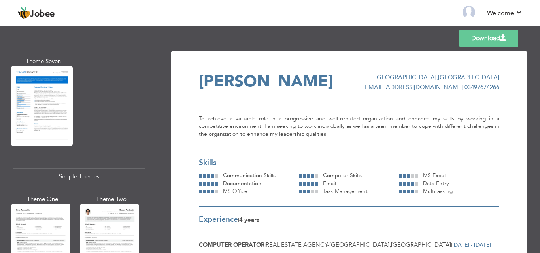
scroll to position [1279, 0]
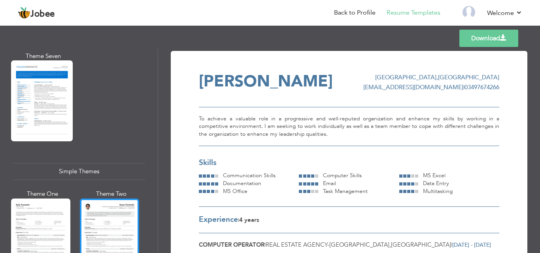
click at [106, 227] on div at bounding box center [109, 238] width 59 height 78
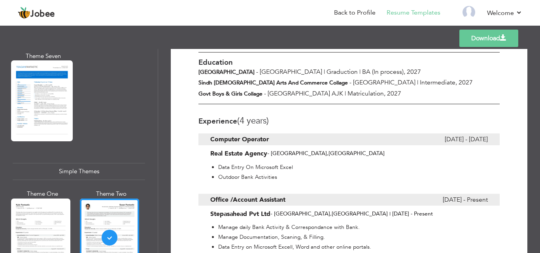
scroll to position [182, 0]
click at [424, 89] on div "Govt Boys & Girls Collage - [GEOGRAPHIC_DATA] AJK | Matriculation , 2027" at bounding box center [349, 93] width 313 height 9
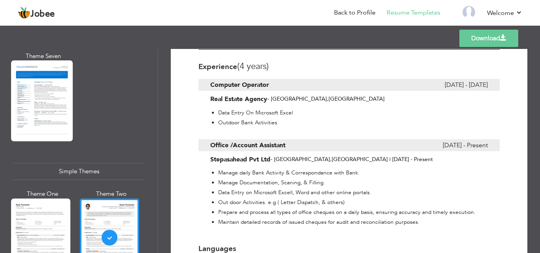
scroll to position [204, 0]
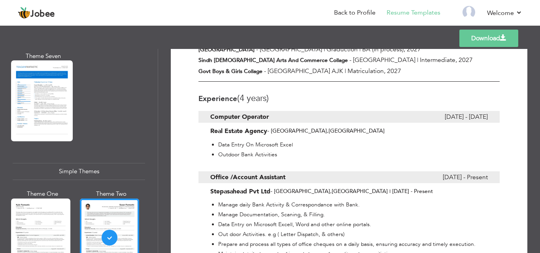
click at [476, 172] on span "September 2021 - Present" at bounding box center [465, 178] width 45 height 12
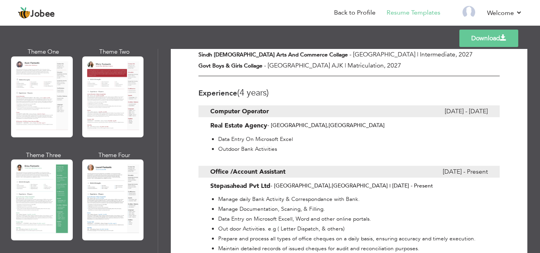
scroll to position [0, 0]
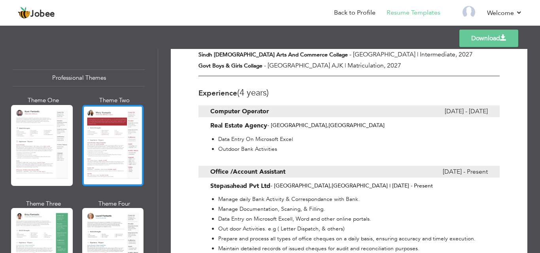
click at [106, 153] on div at bounding box center [113, 145] width 62 height 81
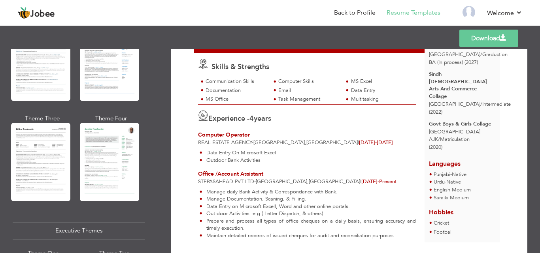
scroll to position [108, 0]
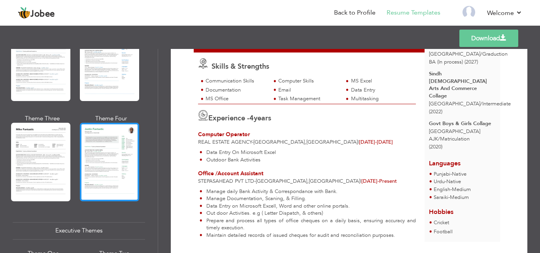
click at [128, 145] on div at bounding box center [109, 162] width 59 height 78
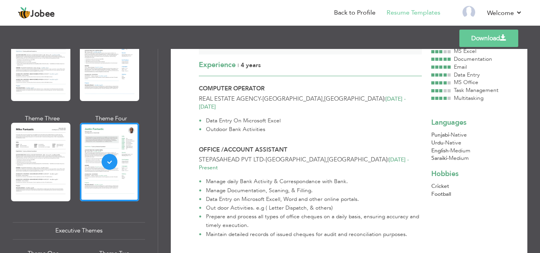
scroll to position [114, 0]
click at [446, 93] on div at bounding box center [440, 90] width 19 height 7
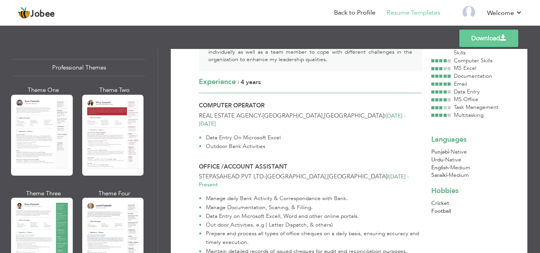
scroll to position [0, 0]
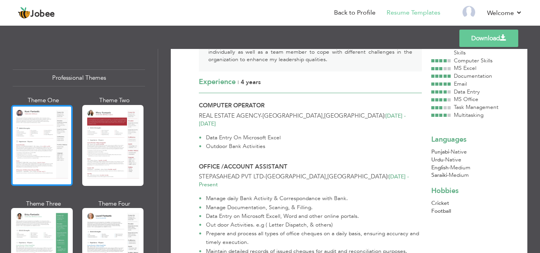
click at [35, 152] on div at bounding box center [42, 145] width 62 height 81
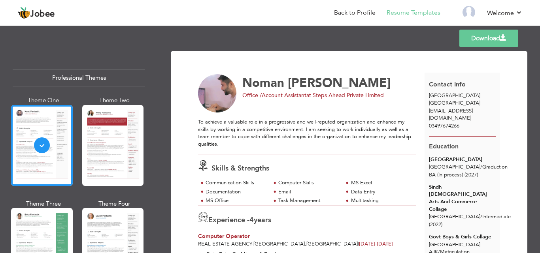
scroll to position [38, 0]
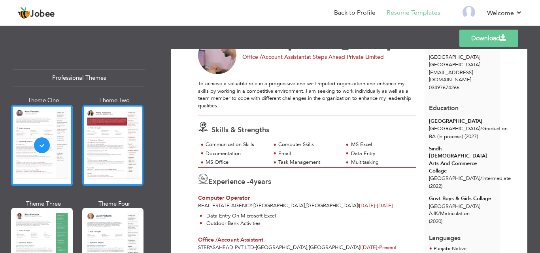
click at [126, 167] on div at bounding box center [113, 145] width 62 height 81
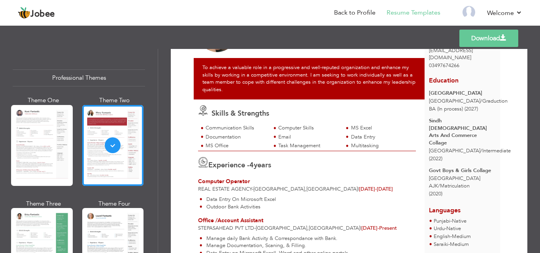
scroll to position [60, 0]
click at [35, 253] on div at bounding box center [42, 248] width 62 height 81
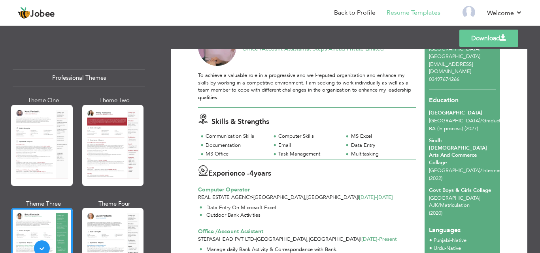
scroll to position [51, 0]
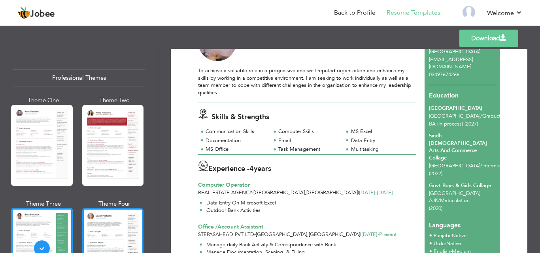
click at [109, 238] on div at bounding box center [113, 248] width 62 height 81
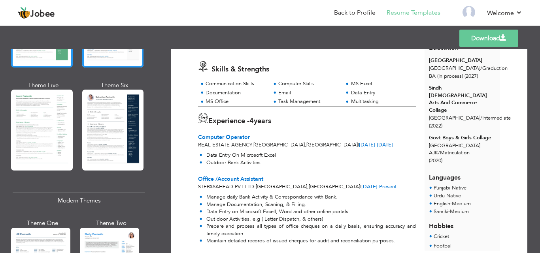
scroll to position [222, 0]
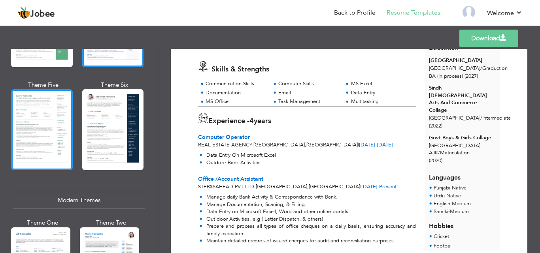
click at [50, 103] on div at bounding box center [42, 129] width 62 height 81
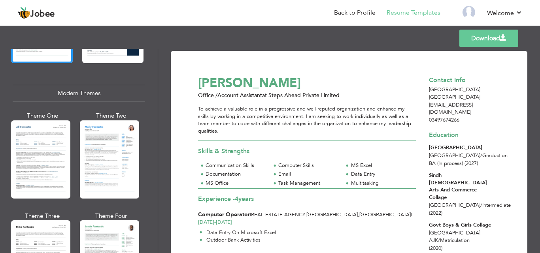
scroll to position [329, 0]
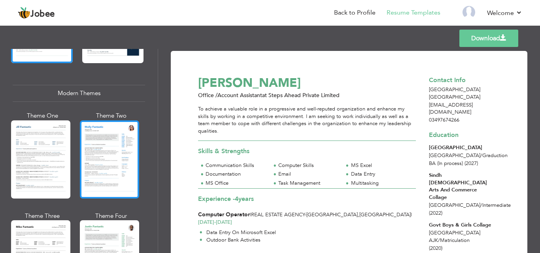
click at [106, 164] on div at bounding box center [109, 160] width 59 height 78
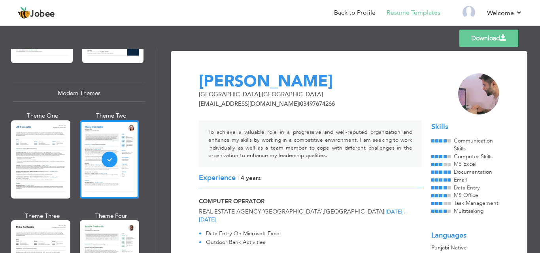
click at [298, 155] on div "To achieve a valuable role in a progressive and well-reputed organization and e…" at bounding box center [310, 144] width 223 height 47
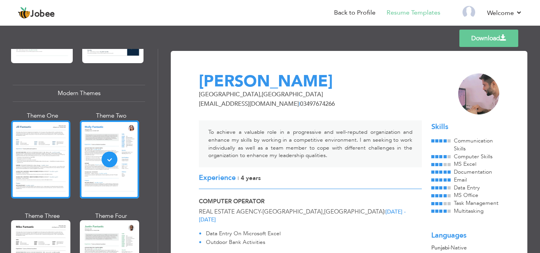
click at [38, 146] on div at bounding box center [40, 160] width 59 height 78
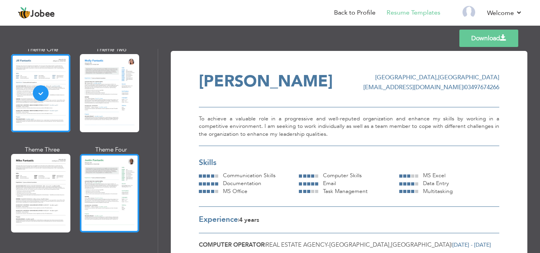
scroll to position [395, 0]
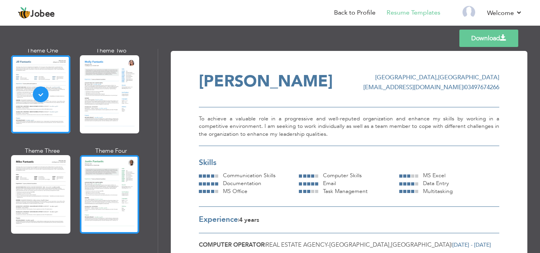
click at [128, 193] on div at bounding box center [109, 194] width 59 height 78
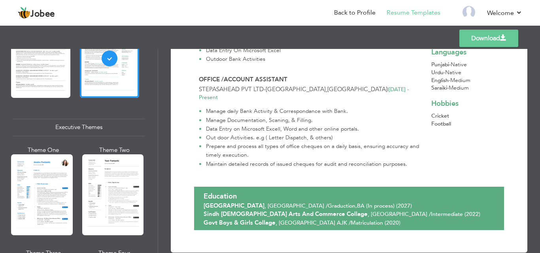
scroll to position [600, 0]
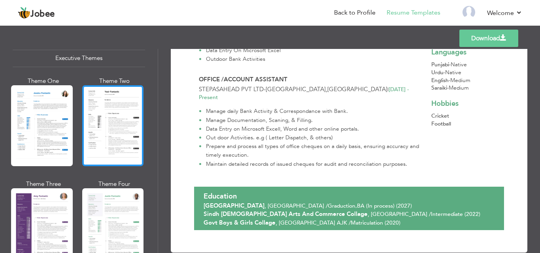
click at [100, 141] on div at bounding box center [113, 125] width 62 height 81
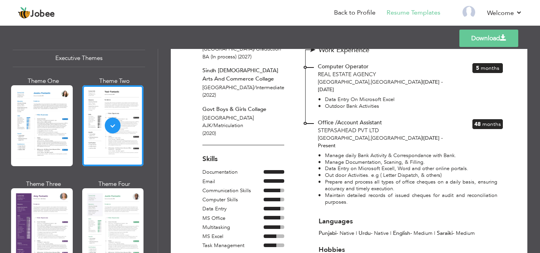
scroll to position [116, 0]
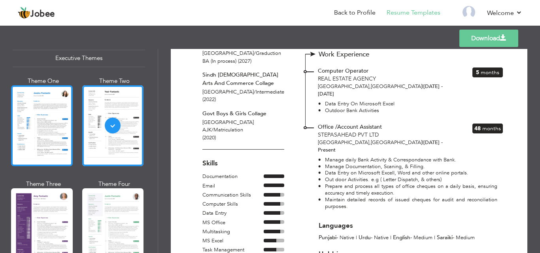
click at [48, 125] on div at bounding box center [42, 125] width 62 height 81
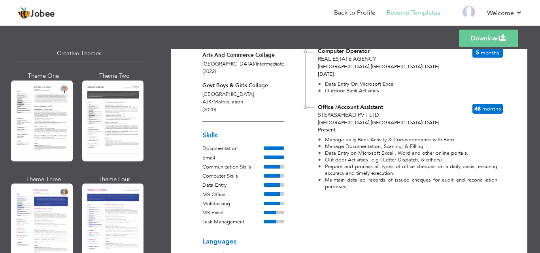
scroll to position [949, 0]
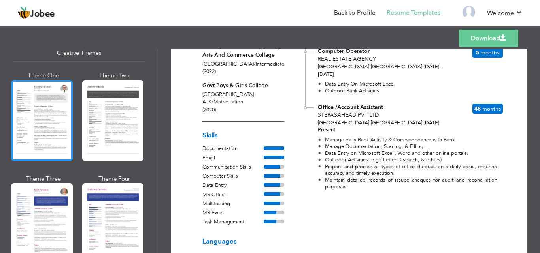
click at [47, 132] on div at bounding box center [42, 120] width 62 height 81
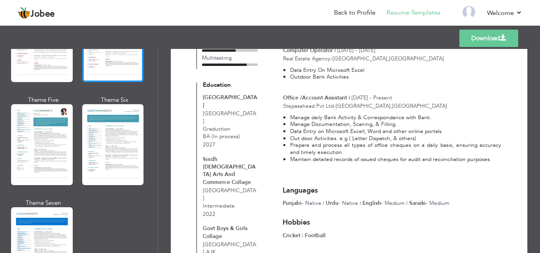
scroll to position [1132, 0]
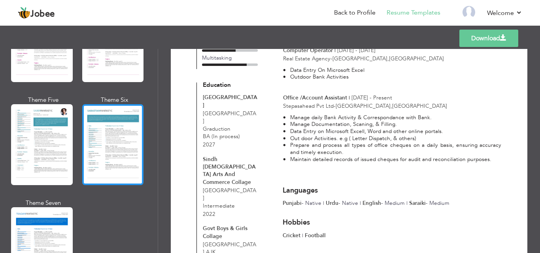
click at [115, 119] on div at bounding box center [113, 144] width 62 height 81
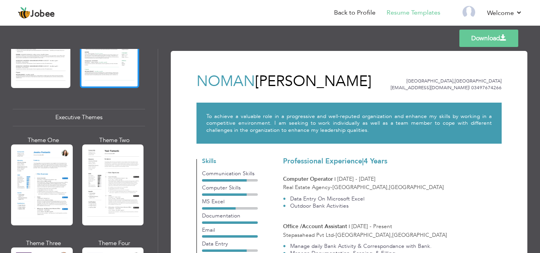
scroll to position [576, 0]
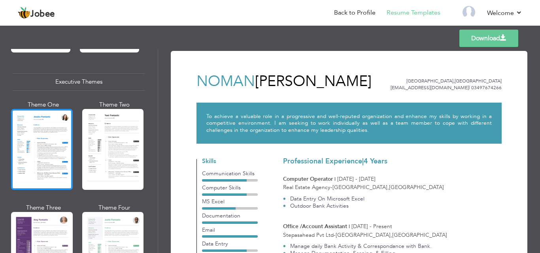
click at [53, 142] on div at bounding box center [42, 149] width 62 height 81
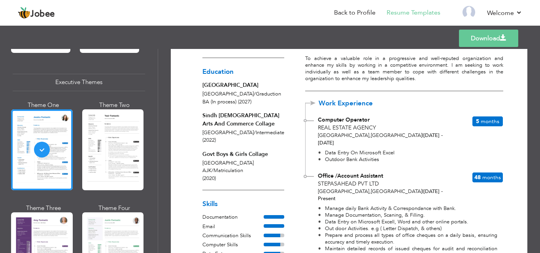
scroll to position [81, 0]
click at [500, 38] on span at bounding box center [503, 38] width 6 height 6
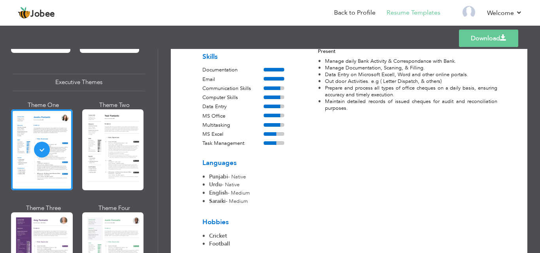
scroll to position [232, 0]
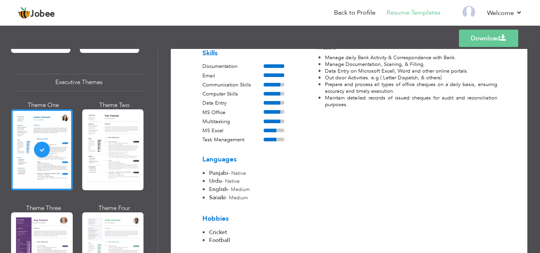
click at [349, 170] on div "Noman Khalid Office /Account Assistant at Steps Ahead Private Limited Summary T…" at bounding box center [401, 42] width 211 height 406
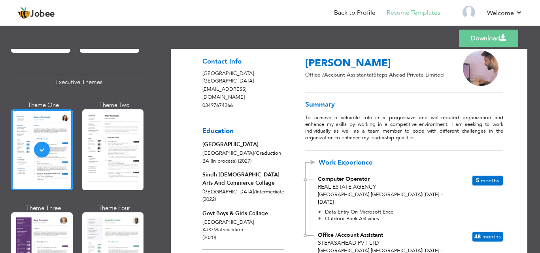
scroll to position [22, 0]
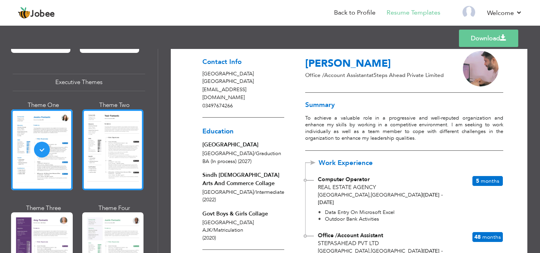
click at [109, 143] on div at bounding box center [113, 149] width 62 height 81
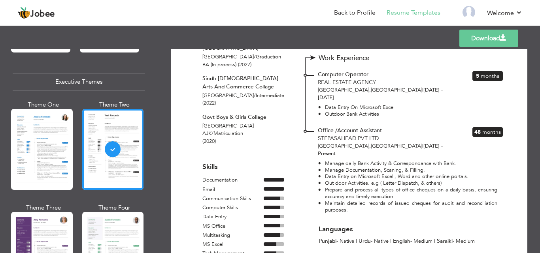
scroll to position [157, 0]
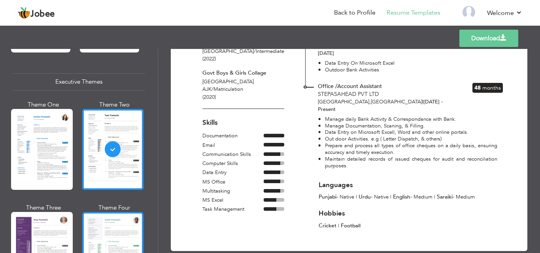
click at [96, 223] on div at bounding box center [113, 252] width 62 height 81
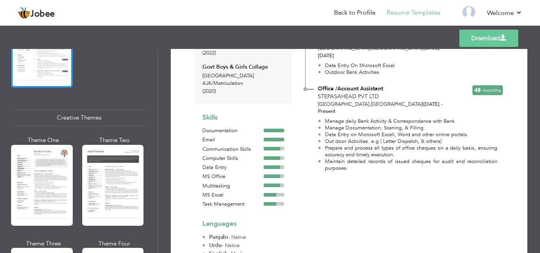
scroll to position [885, 0]
click at [56, 159] on div at bounding box center [42, 185] width 62 height 81
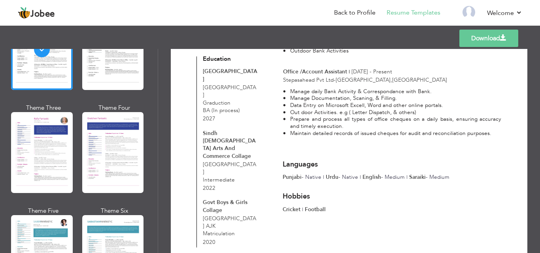
scroll to position [1022, 0]
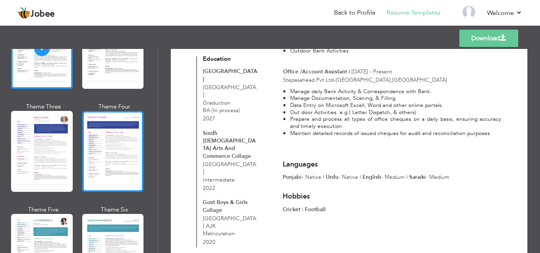
click at [91, 114] on div at bounding box center [113, 151] width 62 height 81
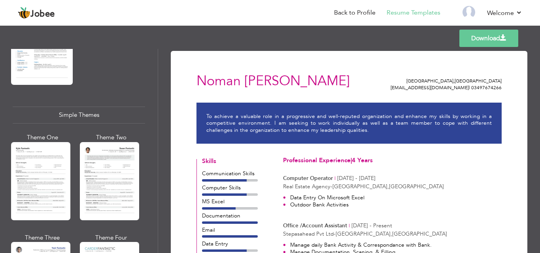
scroll to position [1336, 0]
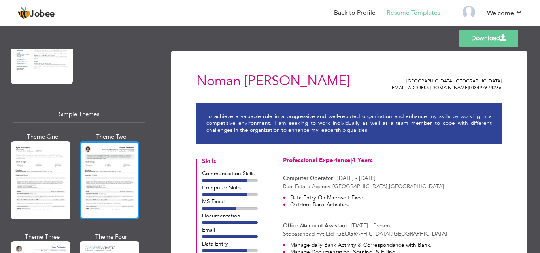
click at [110, 174] on div at bounding box center [109, 181] width 59 height 78
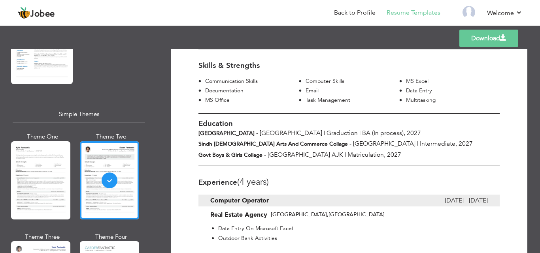
scroll to position [120, 0]
click at [351, 11] on link "Back to Profile" at bounding box center [355, 12] width 42 height 9
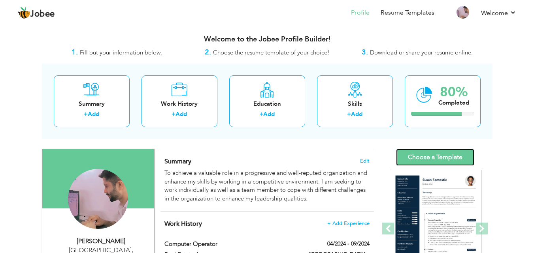
click at [428, 151] on link "Choose a Template" at bounding box center [435, 157] width 78 height 17
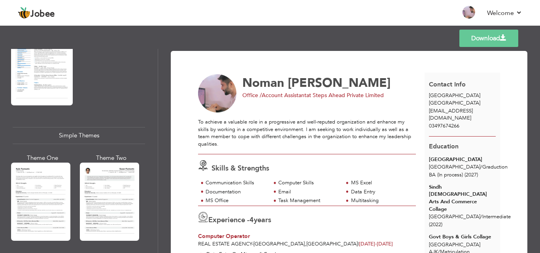
scroll to position [1315, 0]
click at [100, 172] on div at bounding box center [109, 202] width 59 height 78
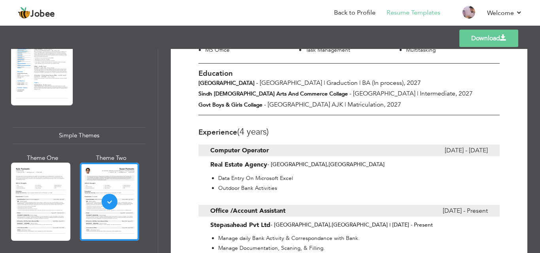
scroll to position [170, 0]
click at [341, 161] on div "Real Estate Agency - [GEOGRAPHIC_DATA] , [GEOGRAPHIC_DATA]" at bounding box center [348, 165] width 301 height 9
click at [488, 37] on link "Download" at bounding box center [488, 38] width 59 height 17
